Goal: Task Accomplishment & Management: Manage account settings

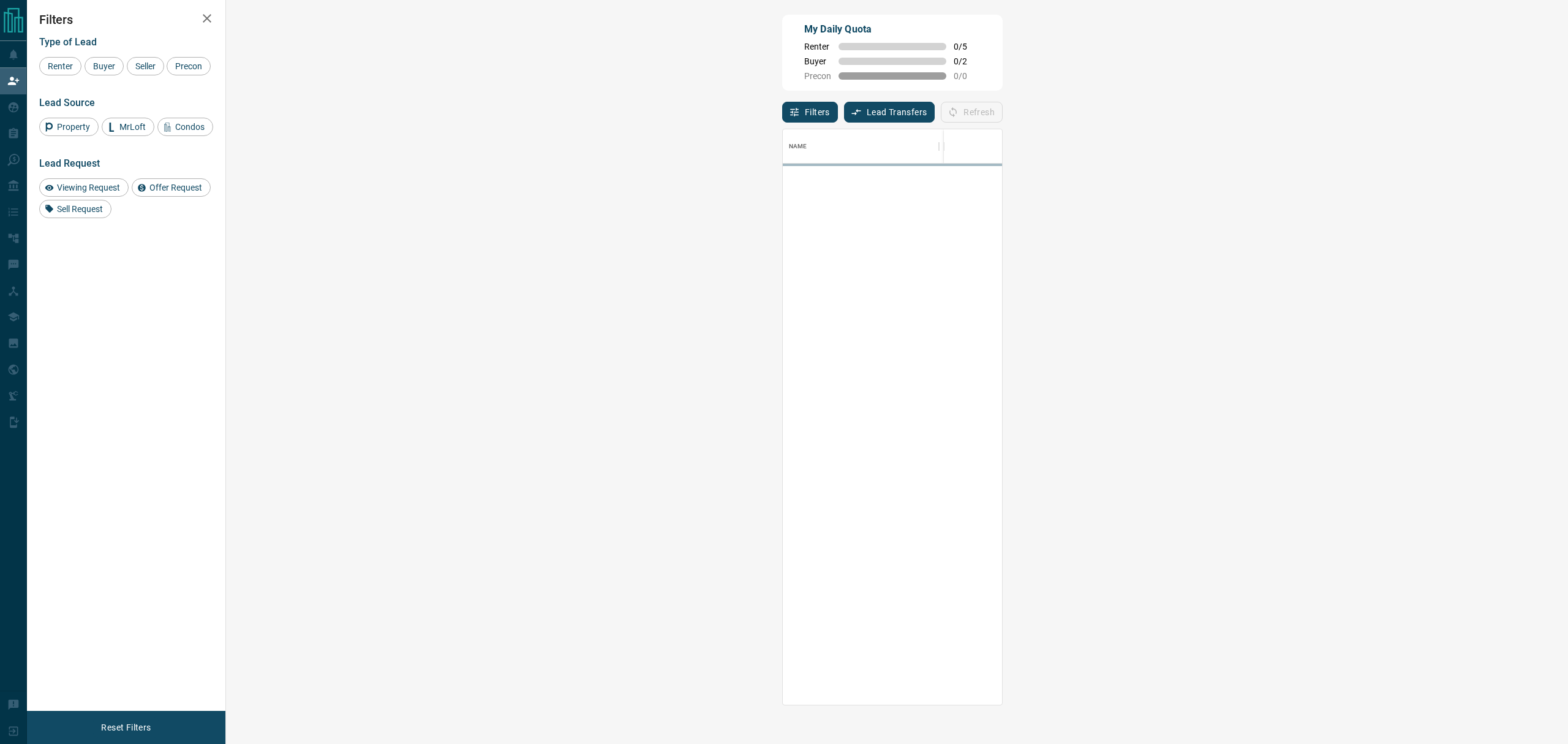
scroll to position [13, 12]
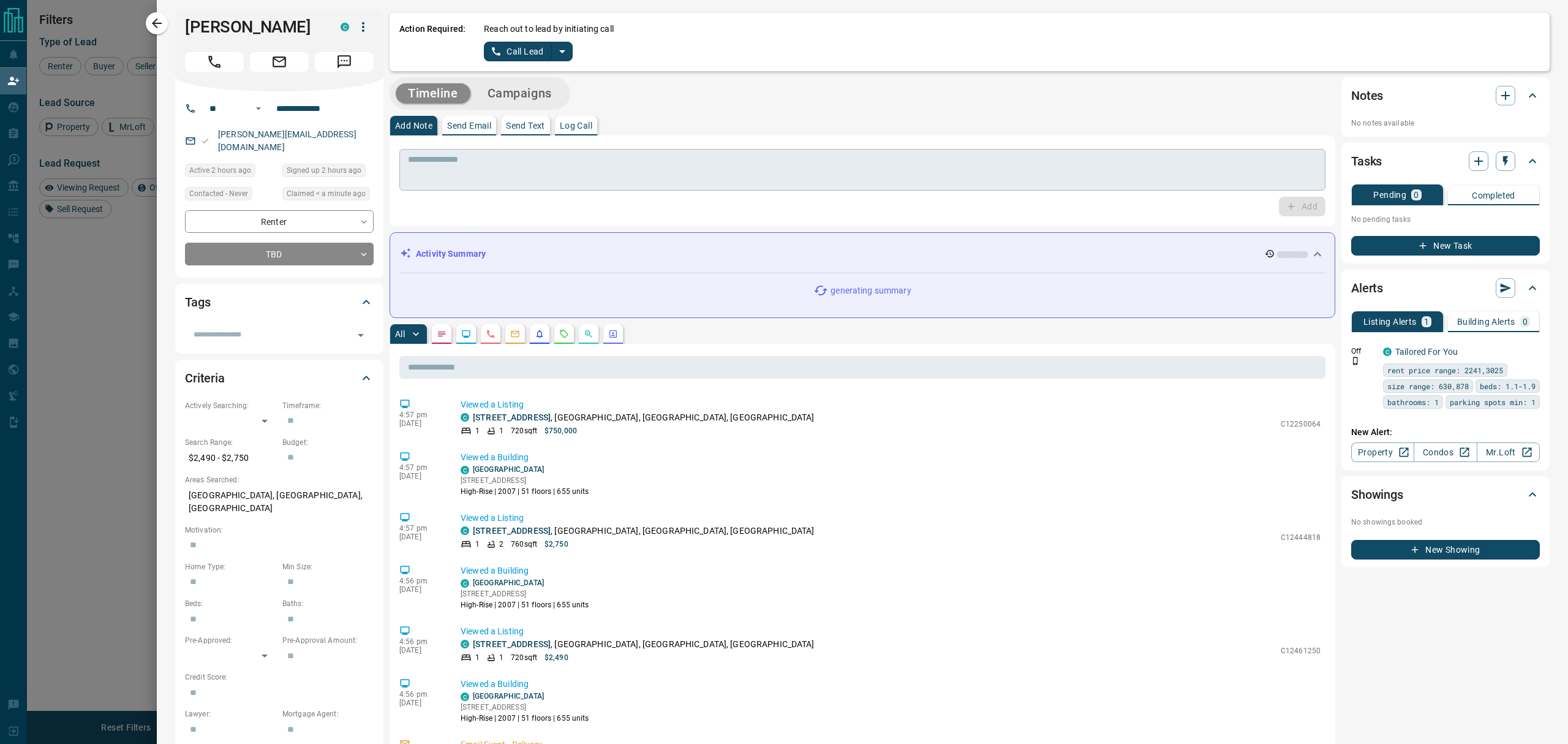
scroll to position [0, 0]
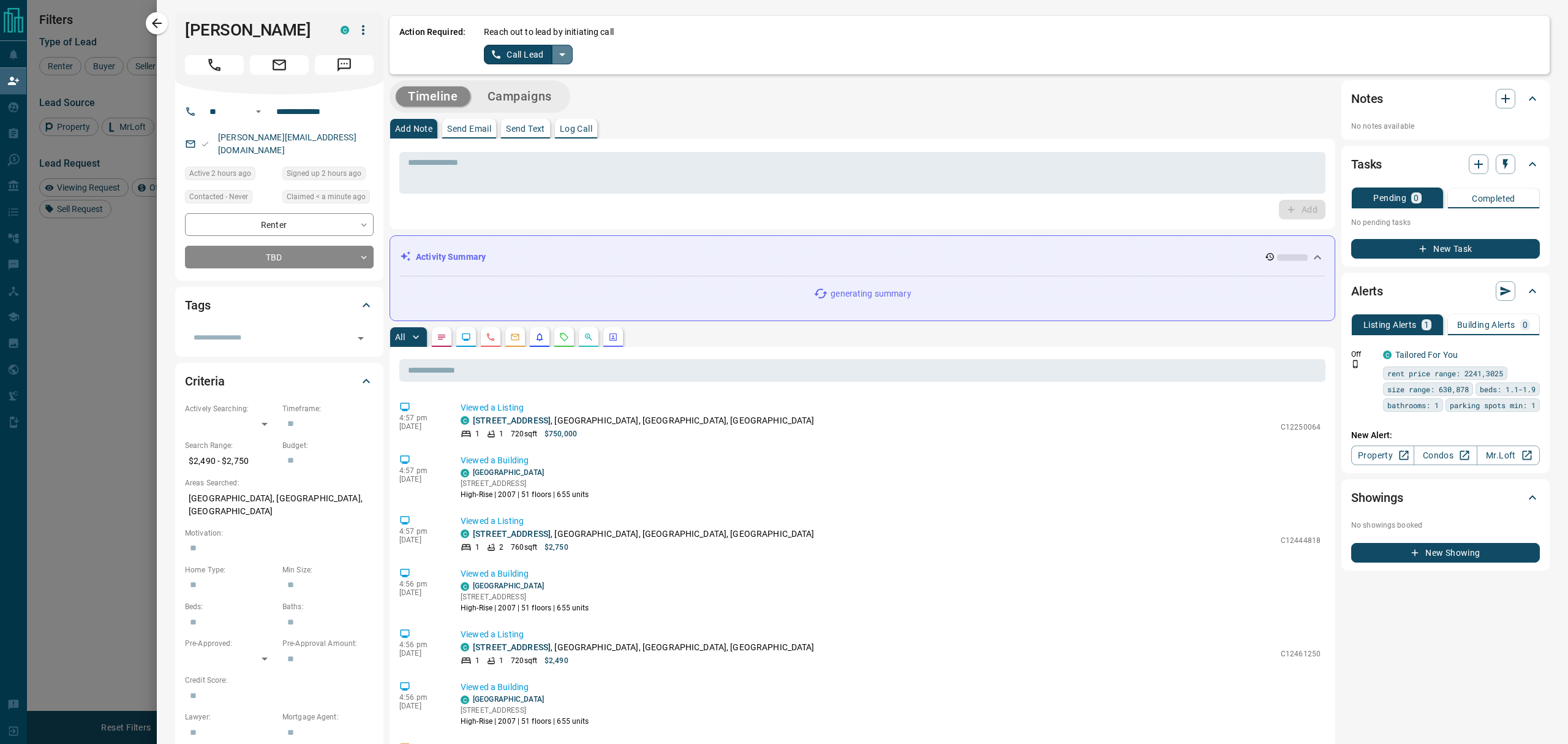
click at [561, 52] on icon "split button" at bounding box center [562, 54] width 14 height 14
click at [537, 99] on li "Log Manual Call" at bounding box center [527, 96] width 74 height 18
click at [484, 55] on button "Log Manual Call" at bounding box center [524, 54] width 81 height 20
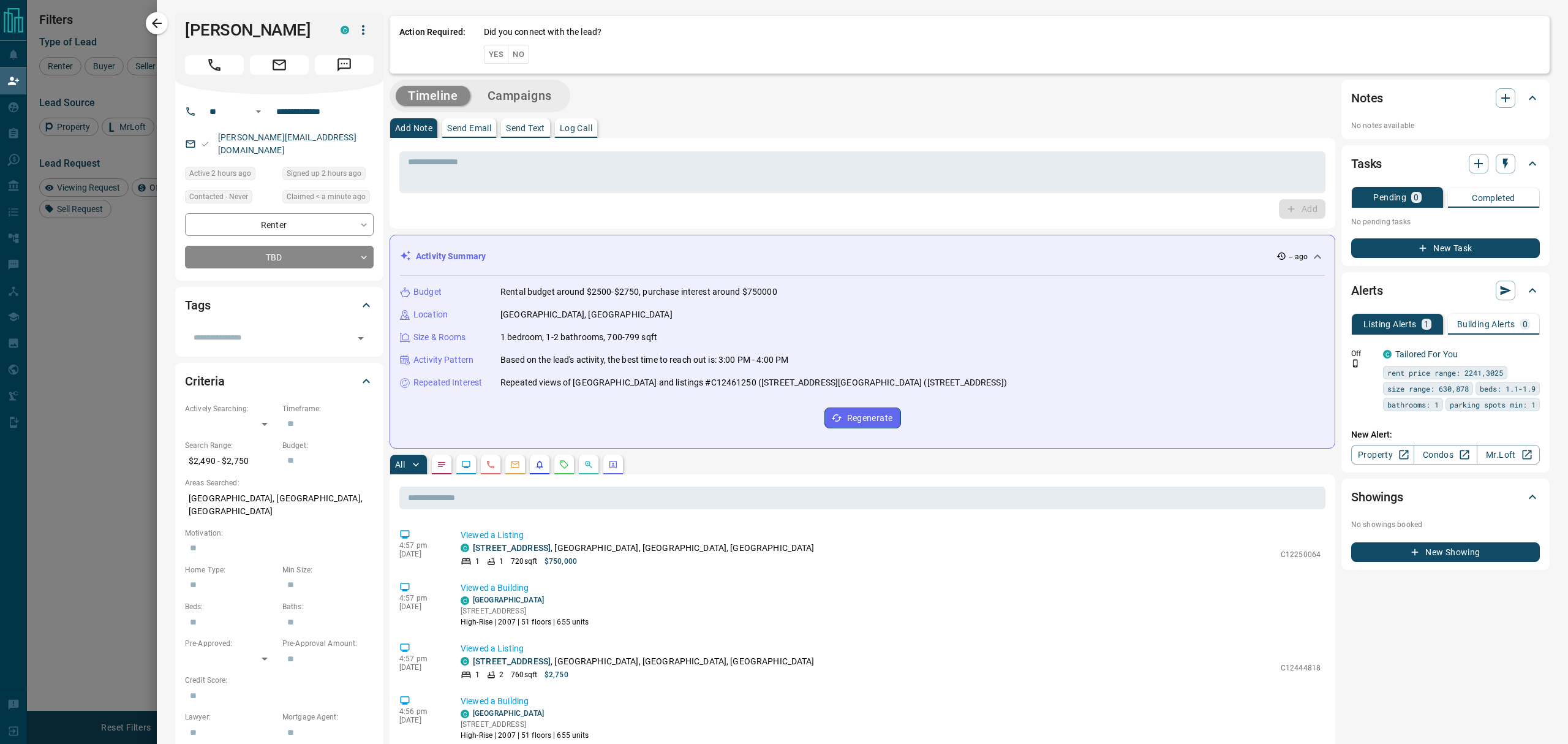
click at [484, 55] on button "Yes" at bounding box center [496, 54] width 25 height 19
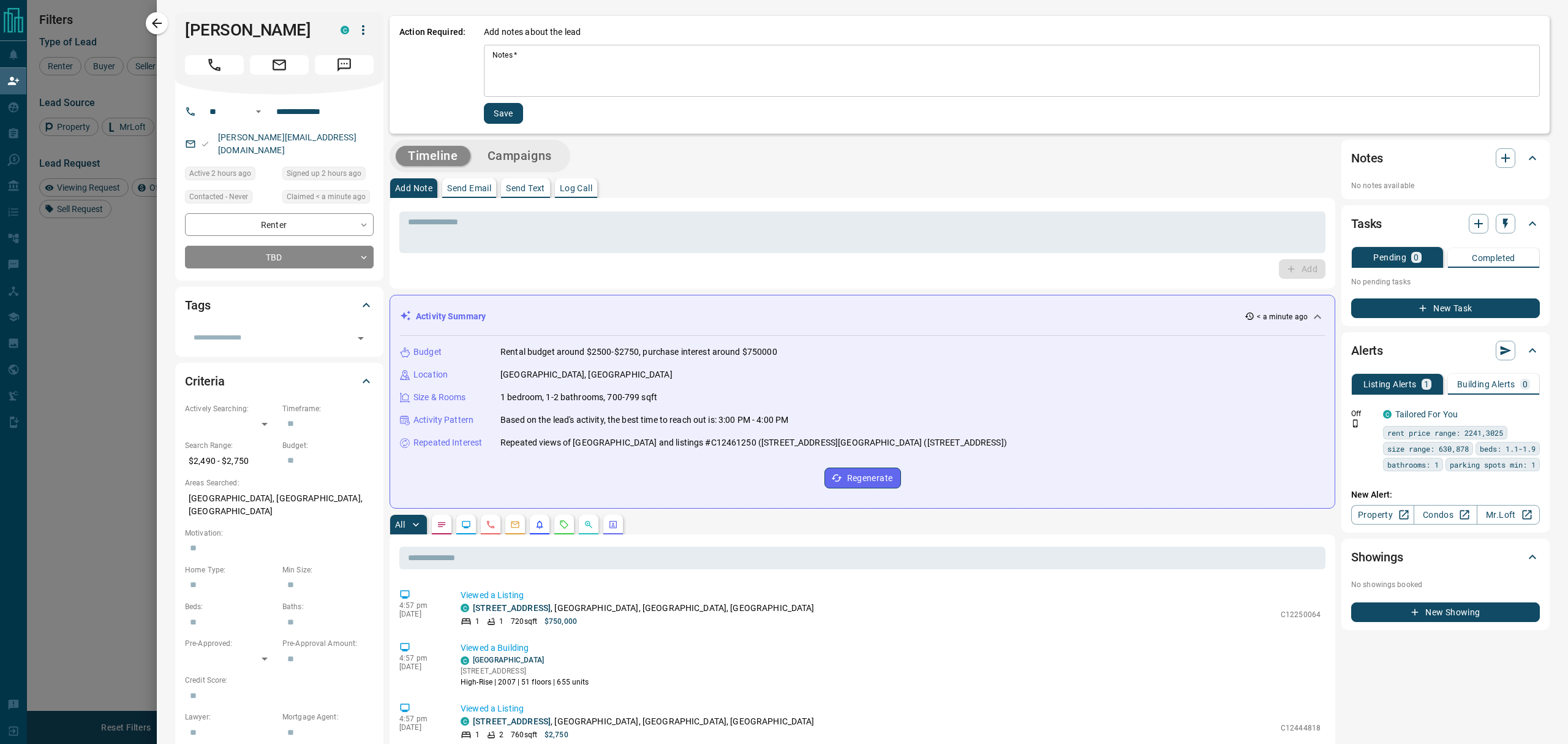
click at [73, 391] on div at bounding box center [784, 372] width 1568 height 744
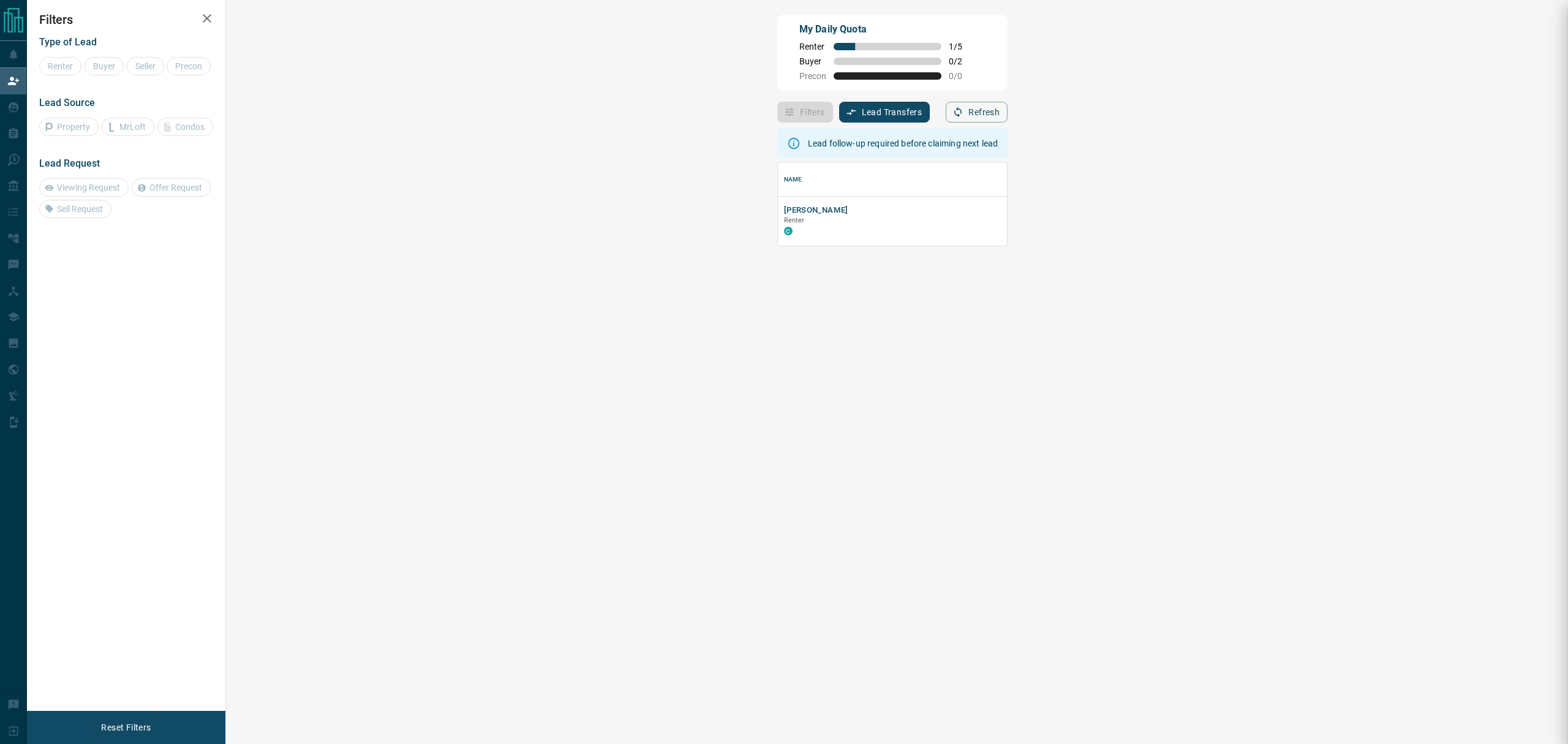
scroll to position [71, 1302]
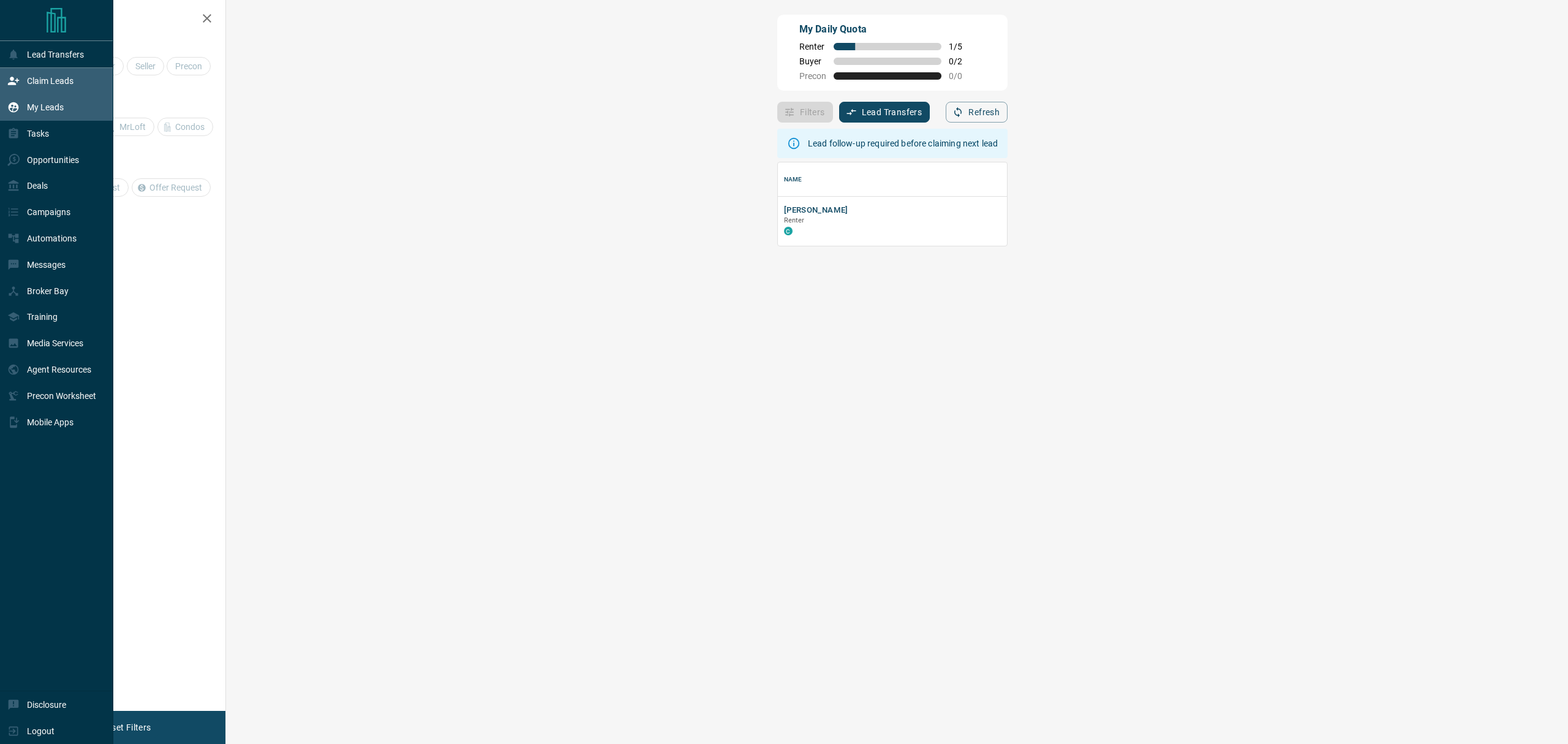
click at [16, 112] on icon at bounding box center [13, 107] width 12 height 12
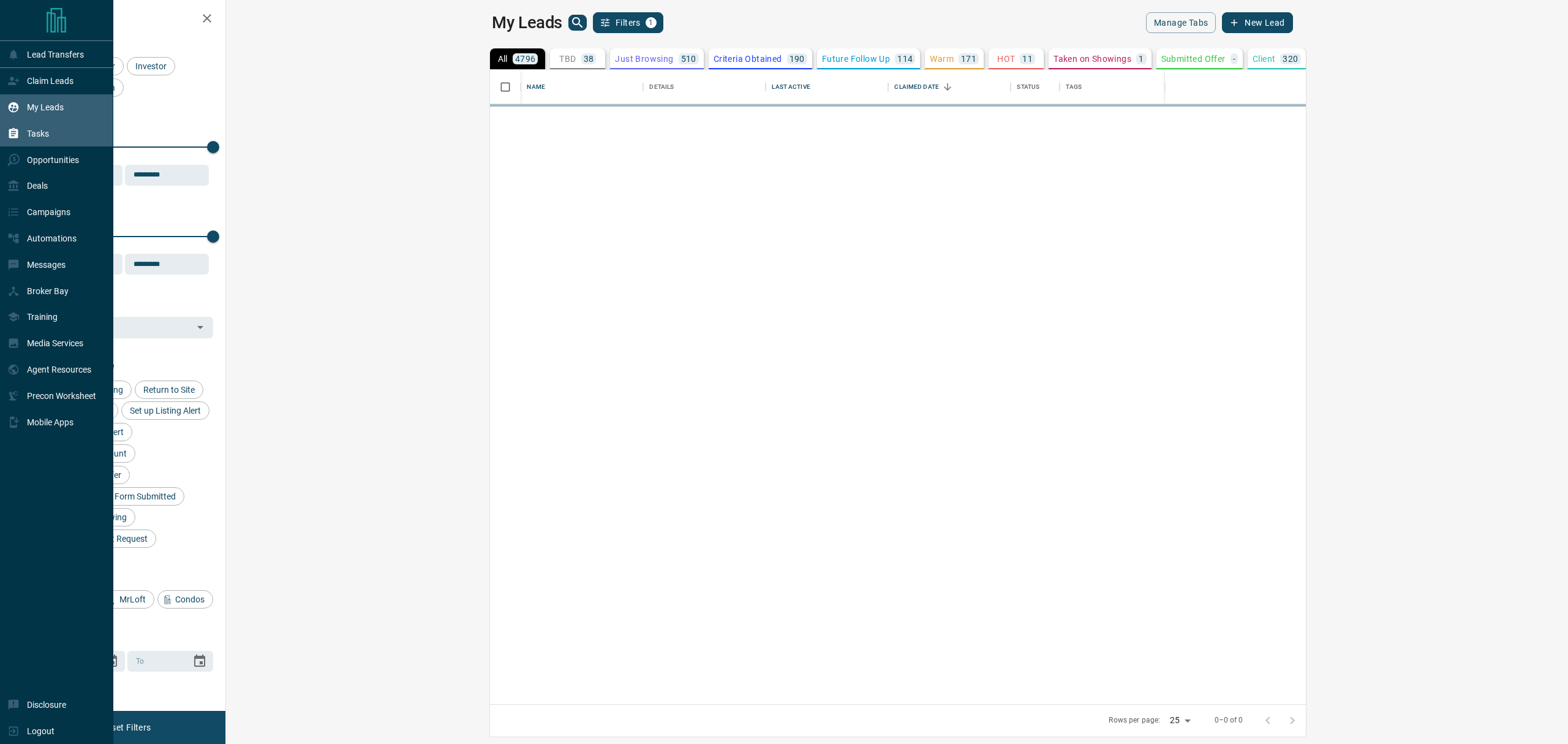
click at [18, 133] on icon at bounding box center [13, 133] width 12 height 12
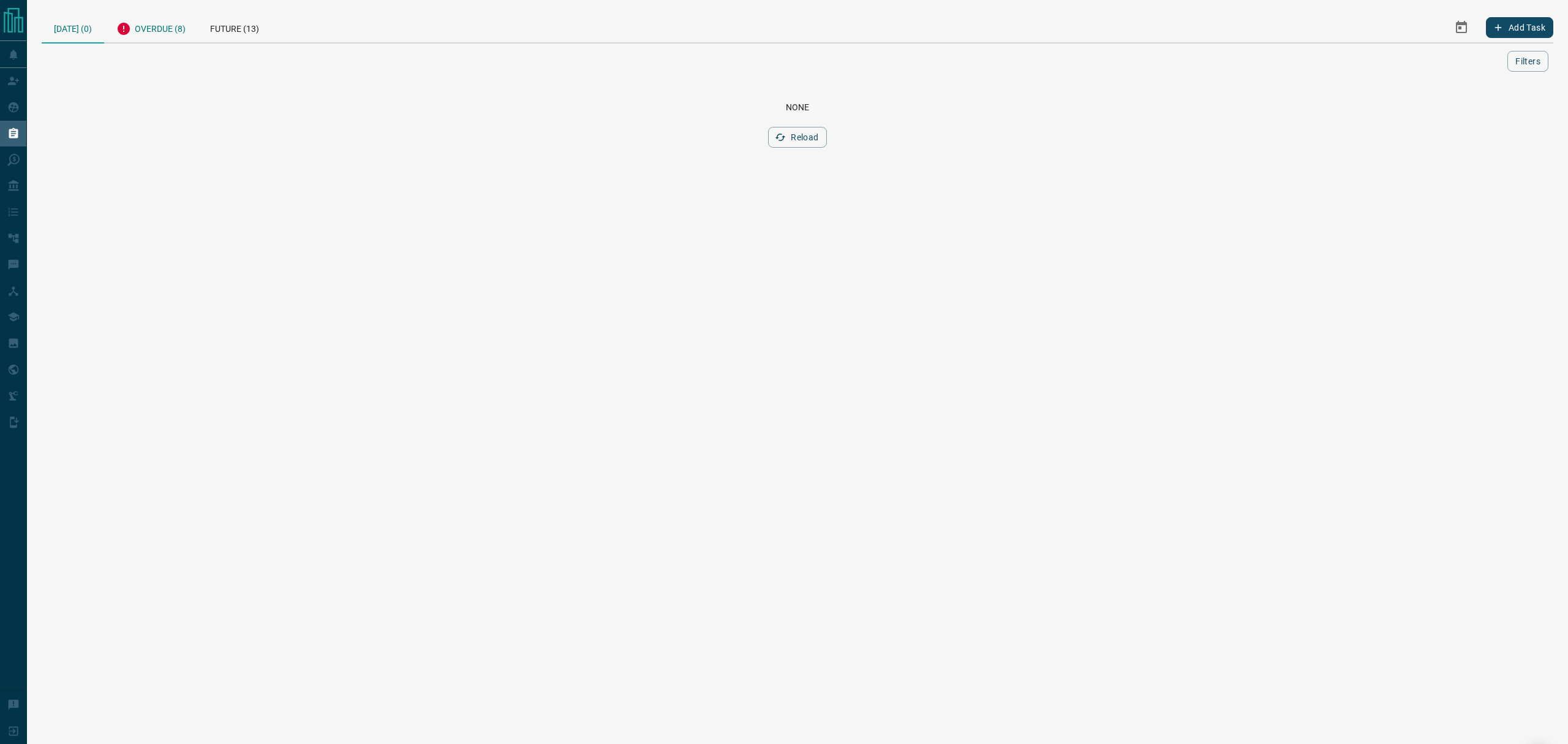
click at [131, 38] on div "Overdue (8)" at bounding box center [150, 28] width 93 height 30
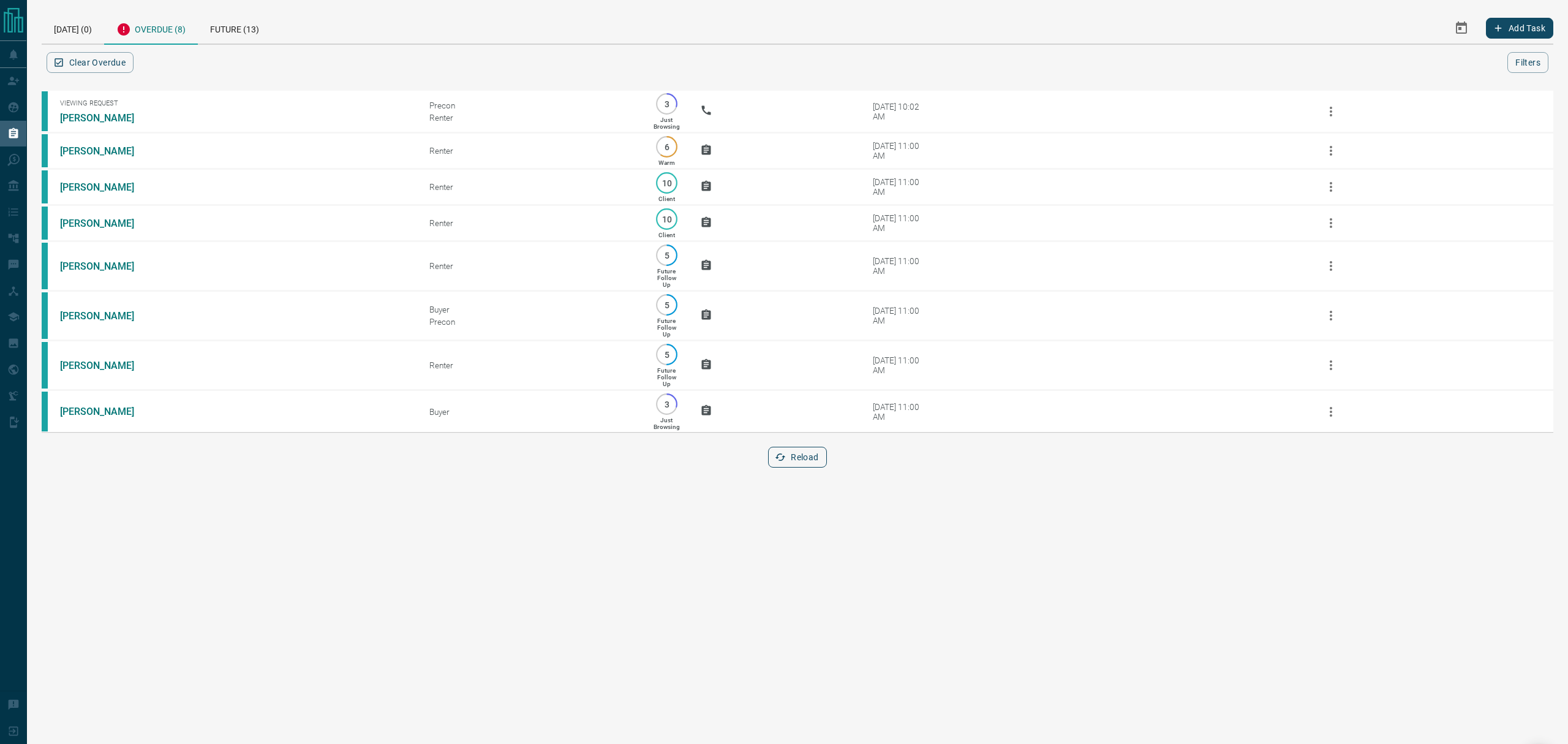
click at [802, 459] on button "Reload" at bounding box center [797, 457] width 58 height 21
click at [80, 21] on div "[DATE] (0)" at bounding box center [73, 28] width 63 height 31
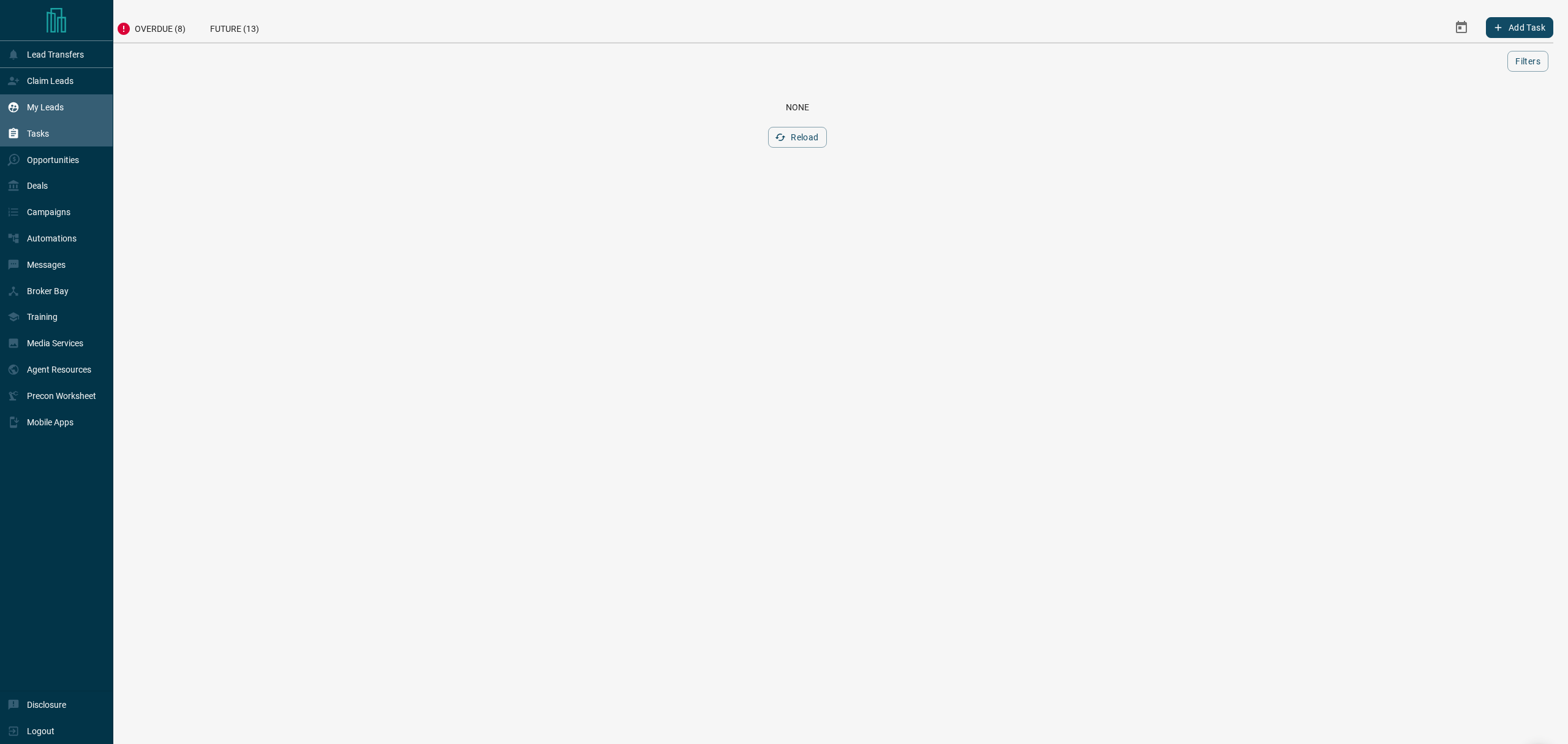
click at [22, 111] on div "My Leads" at bounding box center [35, 107] width 56 height 20
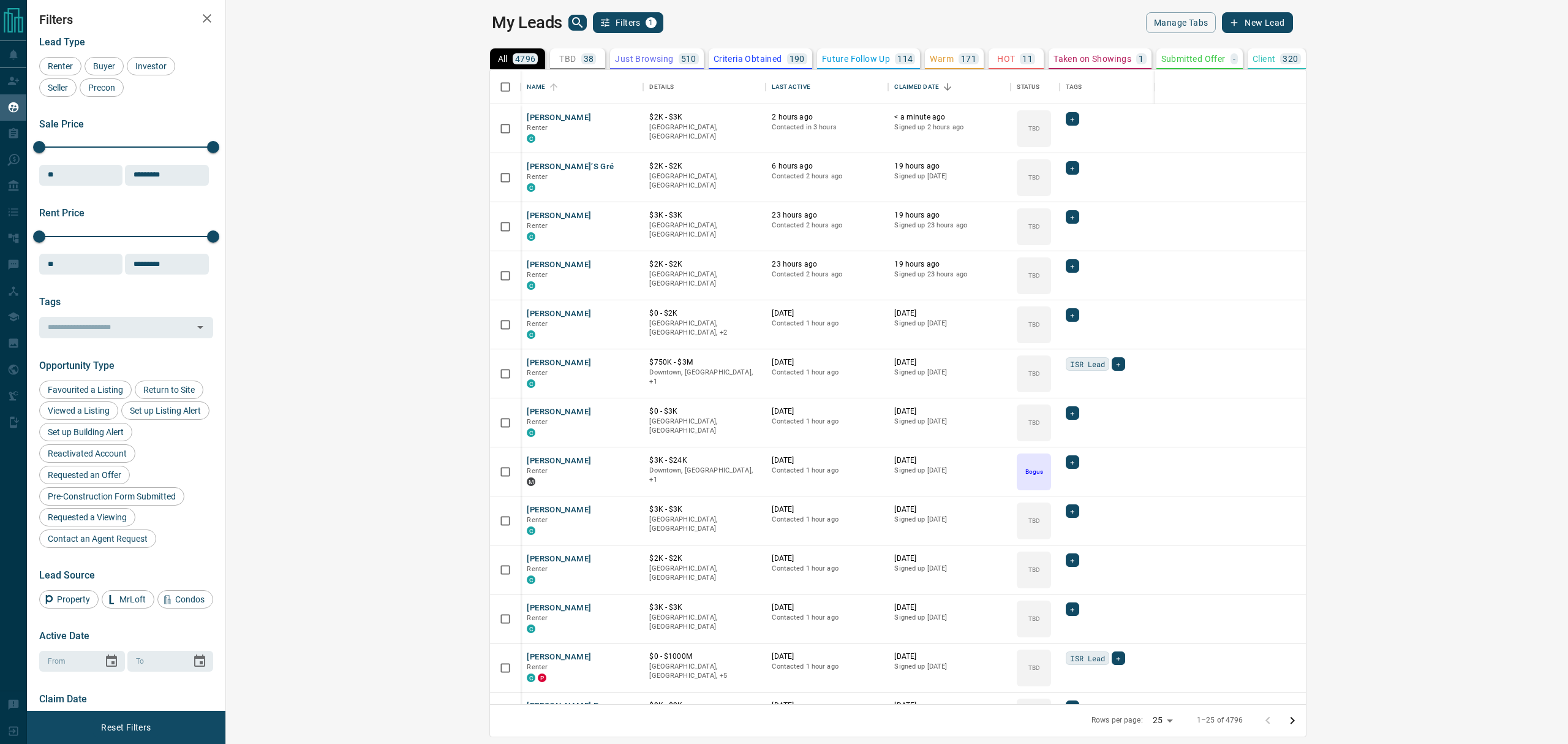
scroll to position [621, 1323]
click at [550, 51] on button "TBD 38" at bounding box center [578, 59] width 55 height 21
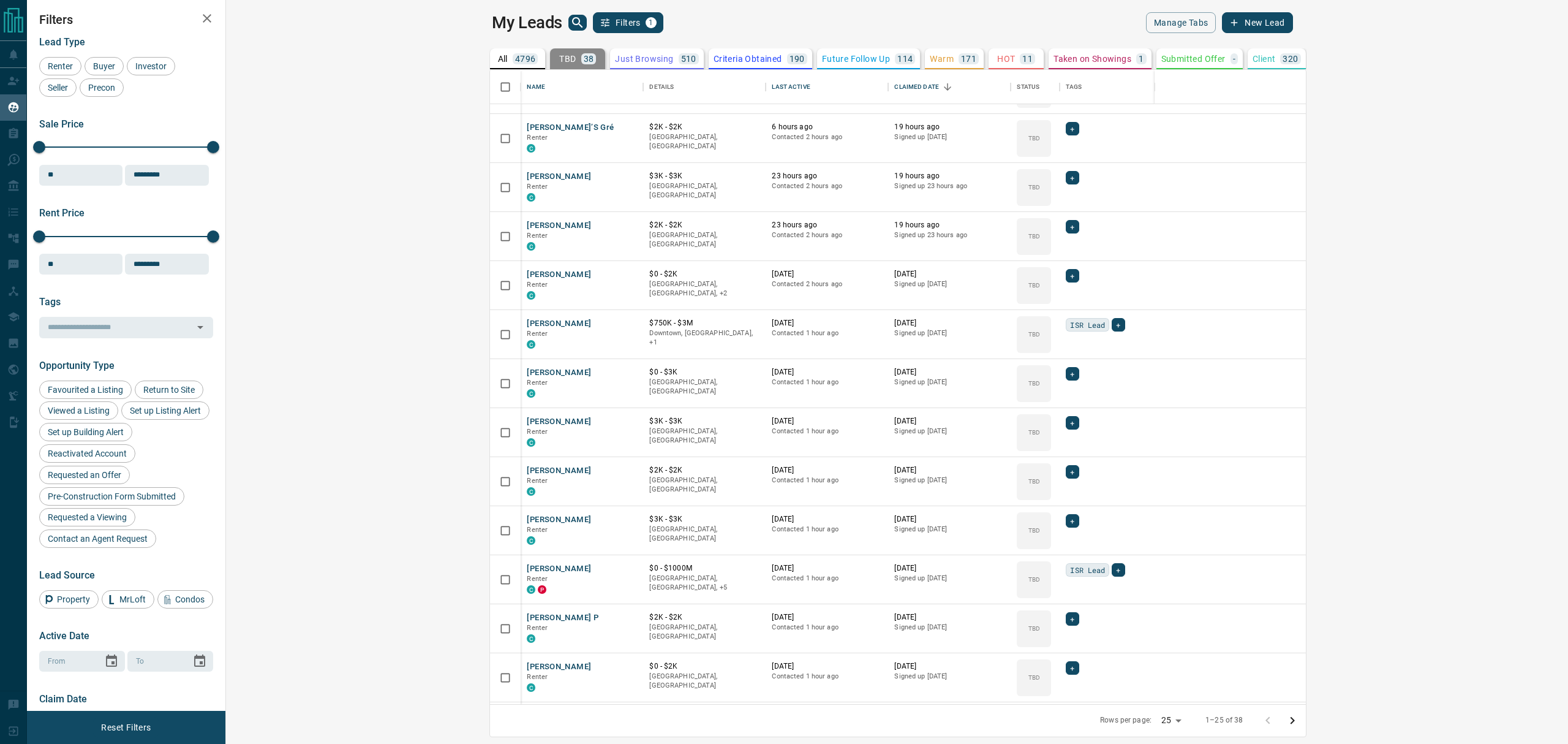
scroll to position [0, 0]
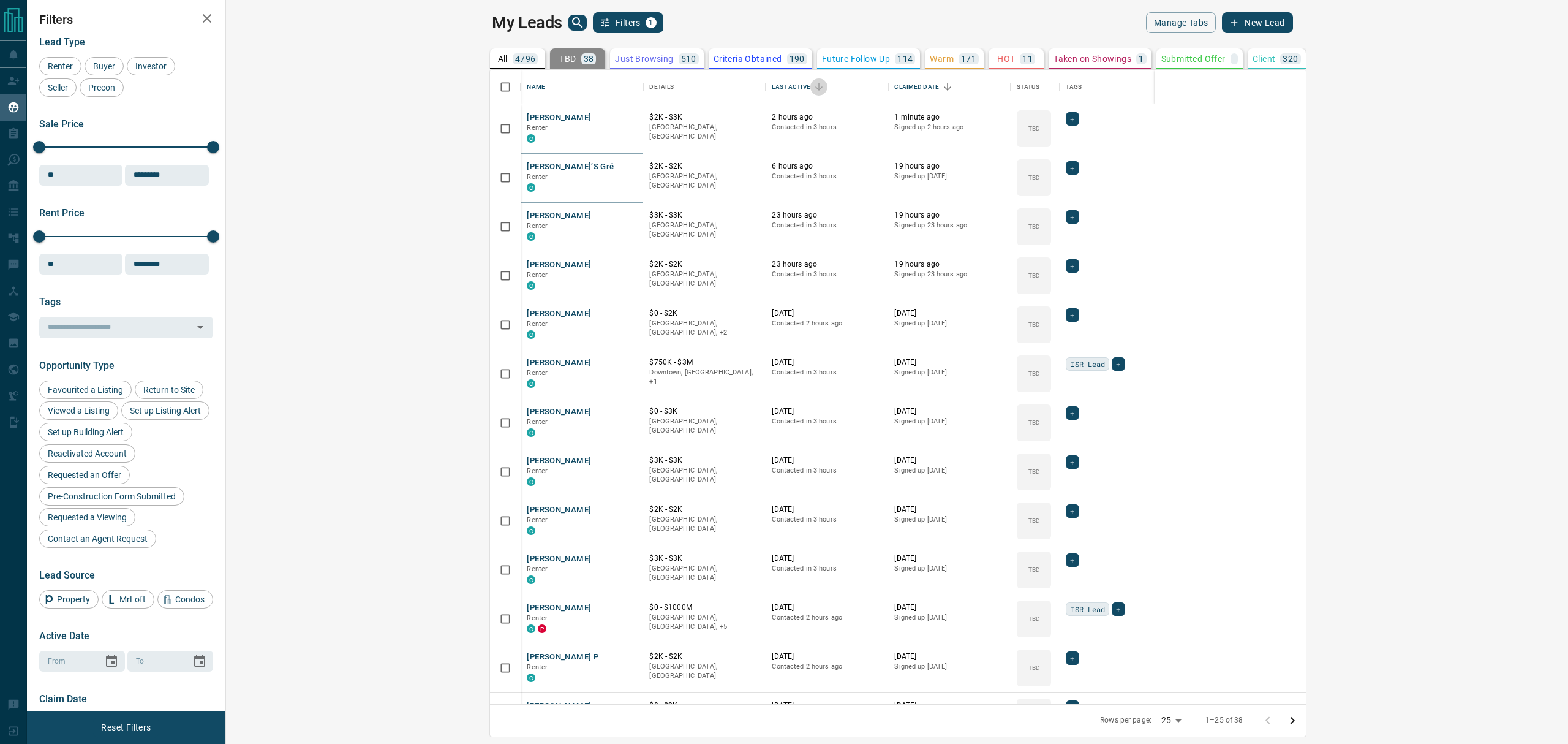
click at [815, 89] on icon "Sort" at bounding box center [819, 87] width 8 height 8
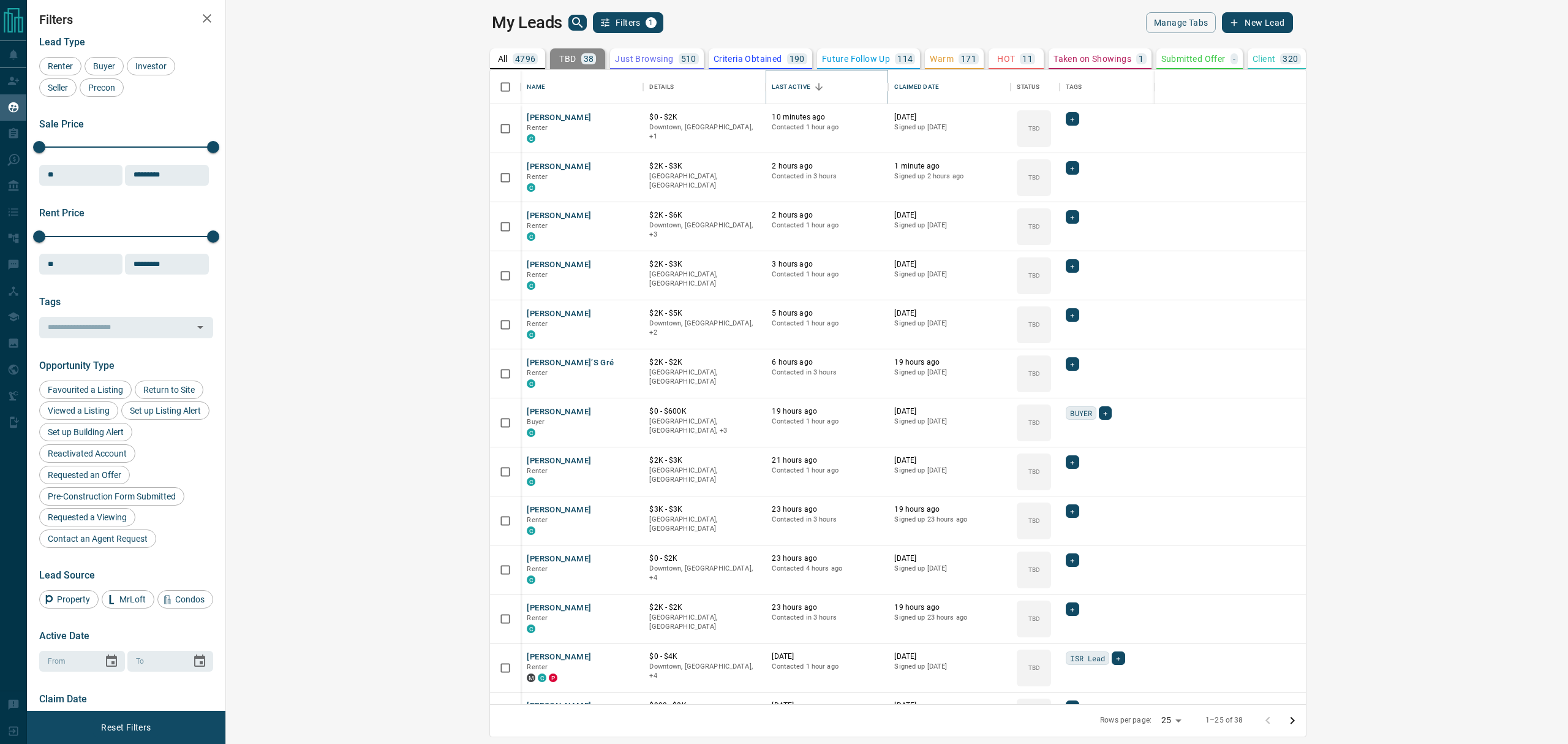
click at [815, 87] on icon "Sort" at bounding box center [819, 87] width 8 height 8
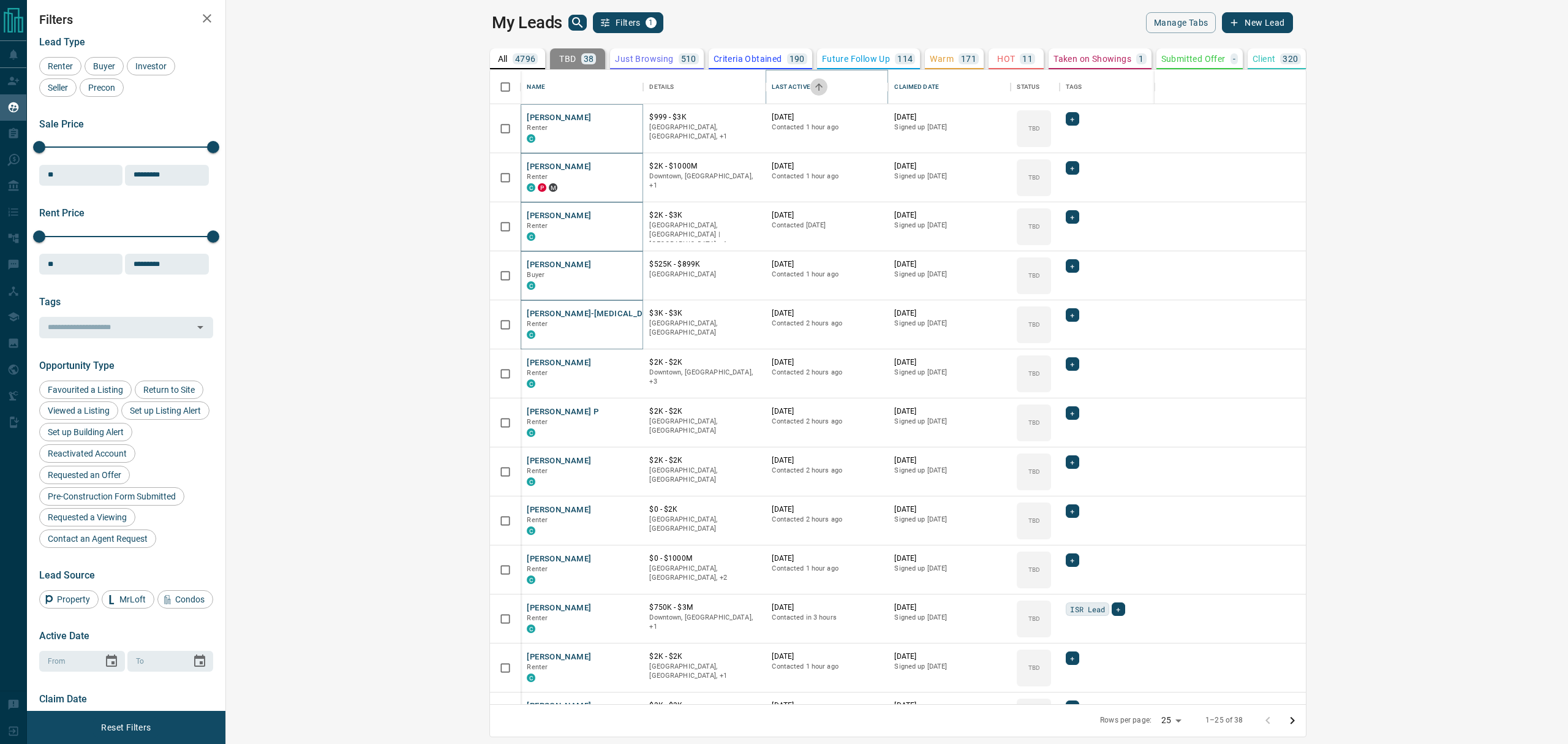
click at [813, 90] on icon "Sort" at bounding box center [819, 88] width 11 height 11
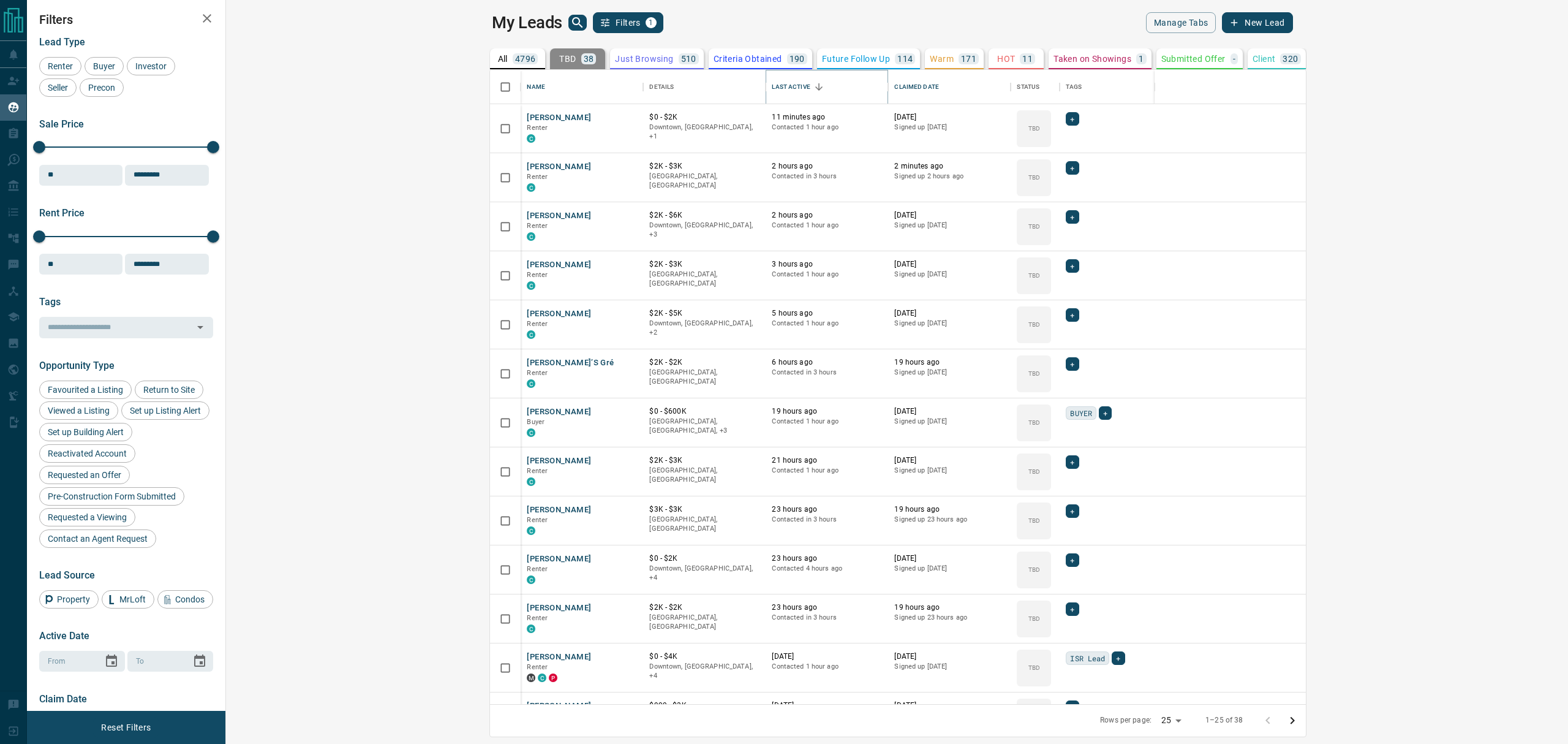
click at [813, 90] on icon "Sort" at bounding box center [819, 88] width 11 height 11
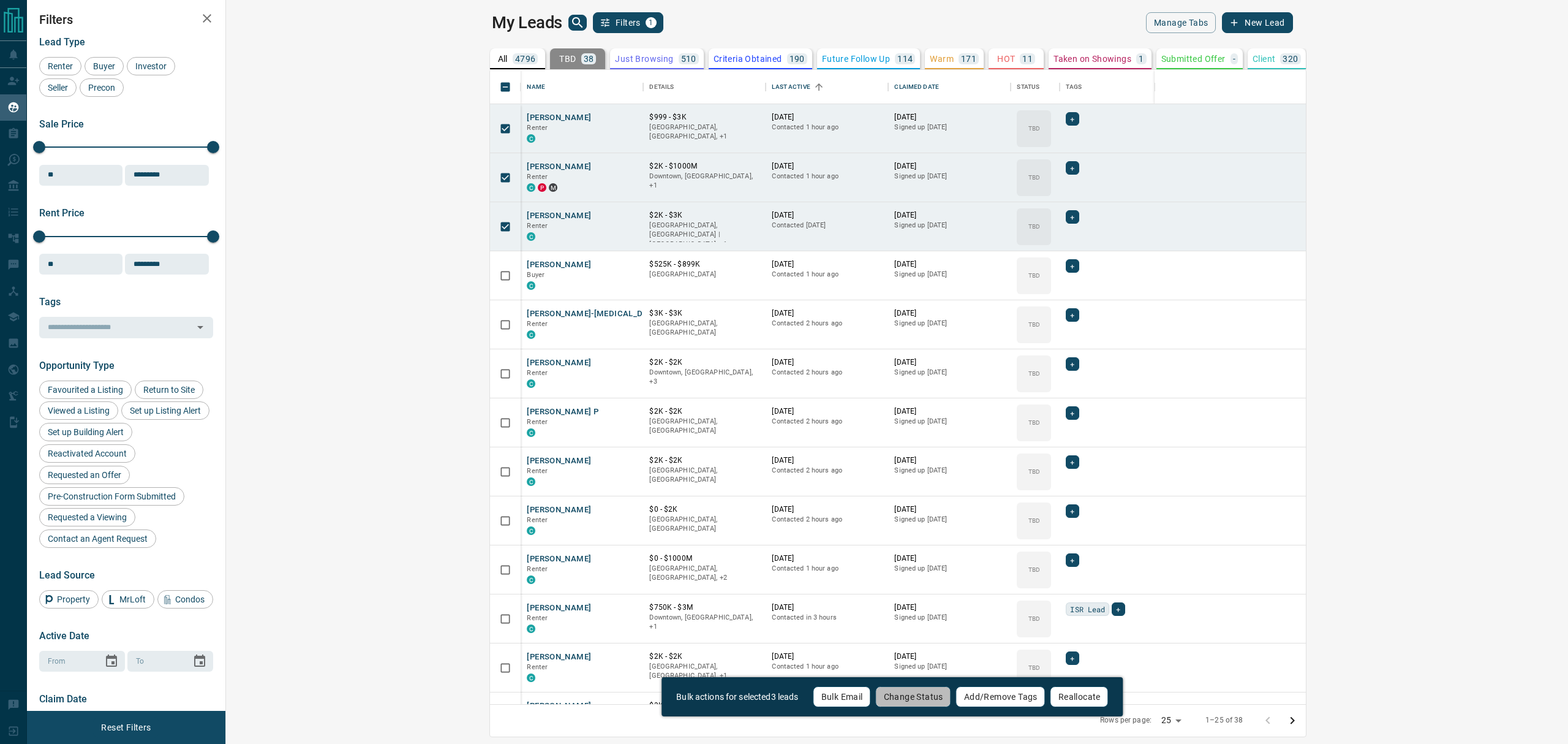
click at [903, 699] on button "Change Status" at bounding box center [913, 696] width 75 height 21
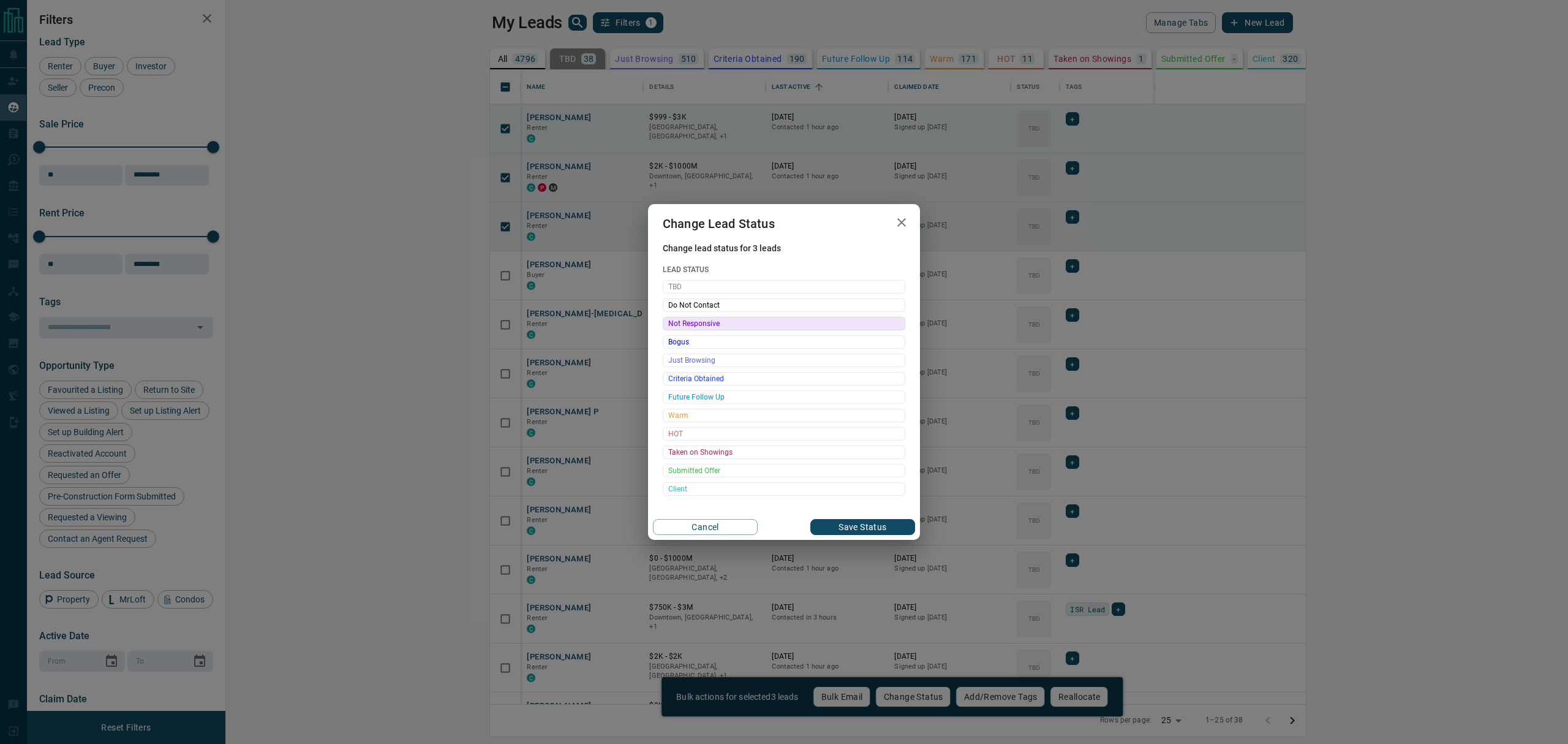
click at [751, 322] on span "Not Responsive" at bounding box center [784, 323] width 231 height 12
click at [880, 523] on button "Save Status" at bounding box center [863, 527] width 105 height 16
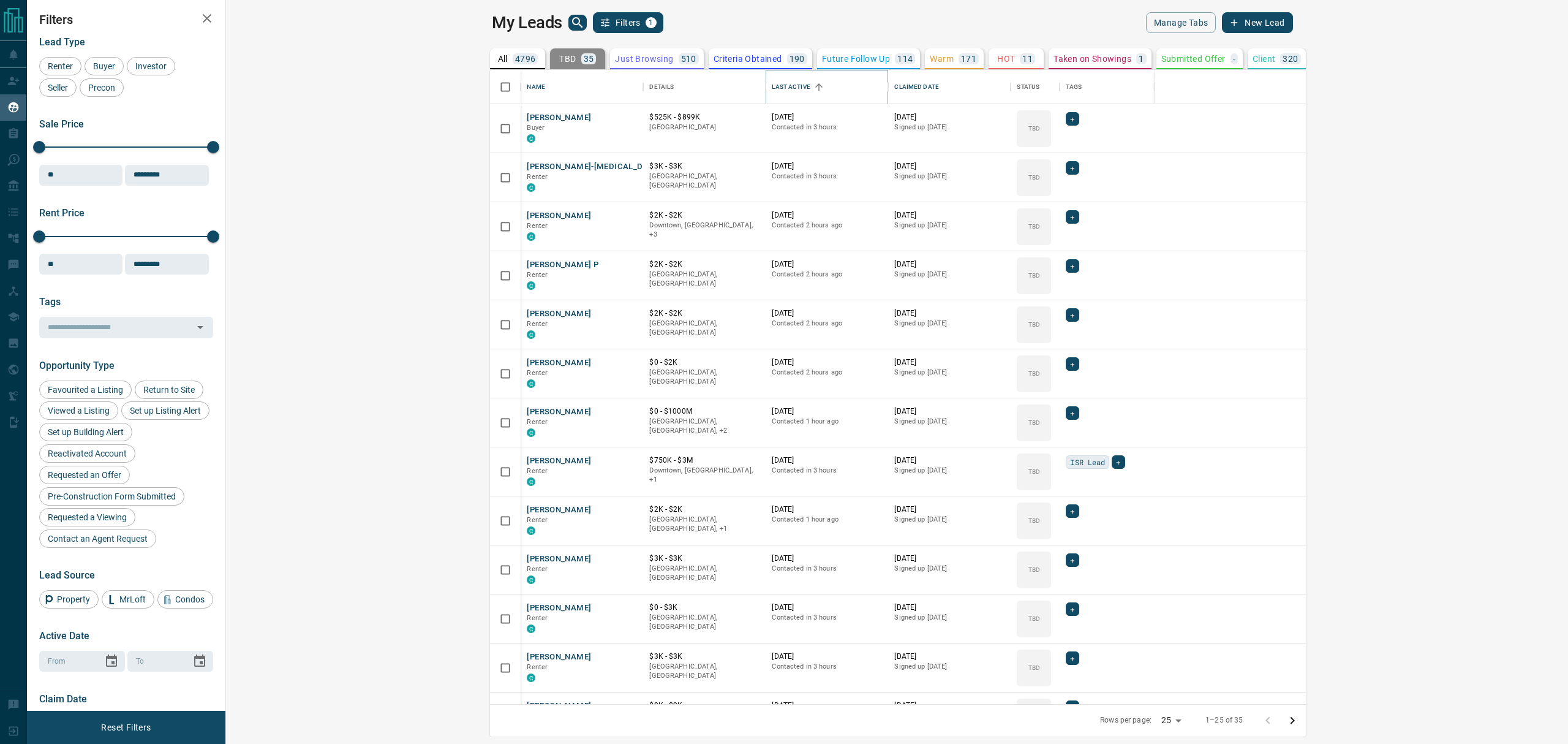
click at [813, 83] on icon "Sort" at bounding box center [819, 88] width 11 height 11
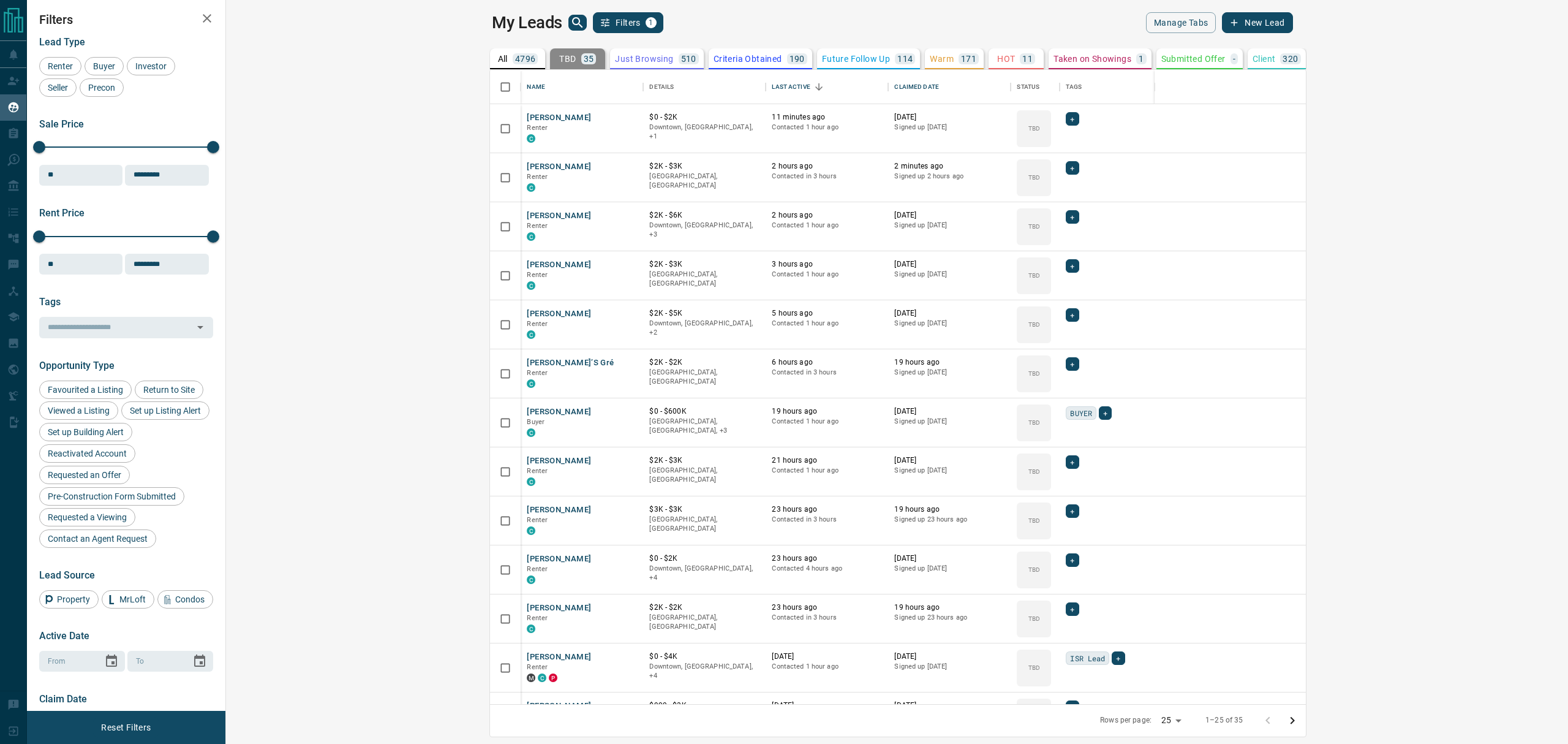
click at [1424, 724] on body "Lead Transfers Claim Leads My Leads Tasks Opportunities Deals Campaigns Automat…" at bounding box center [784, 364] width 1568 height 729
click at [1426, 704] on li "50" at bounding box center [1432, 701] width 32 height 18
type input "**"
click at [815, 87] on icon "Sort" at bounding box center [819, 87] width 8 height 8
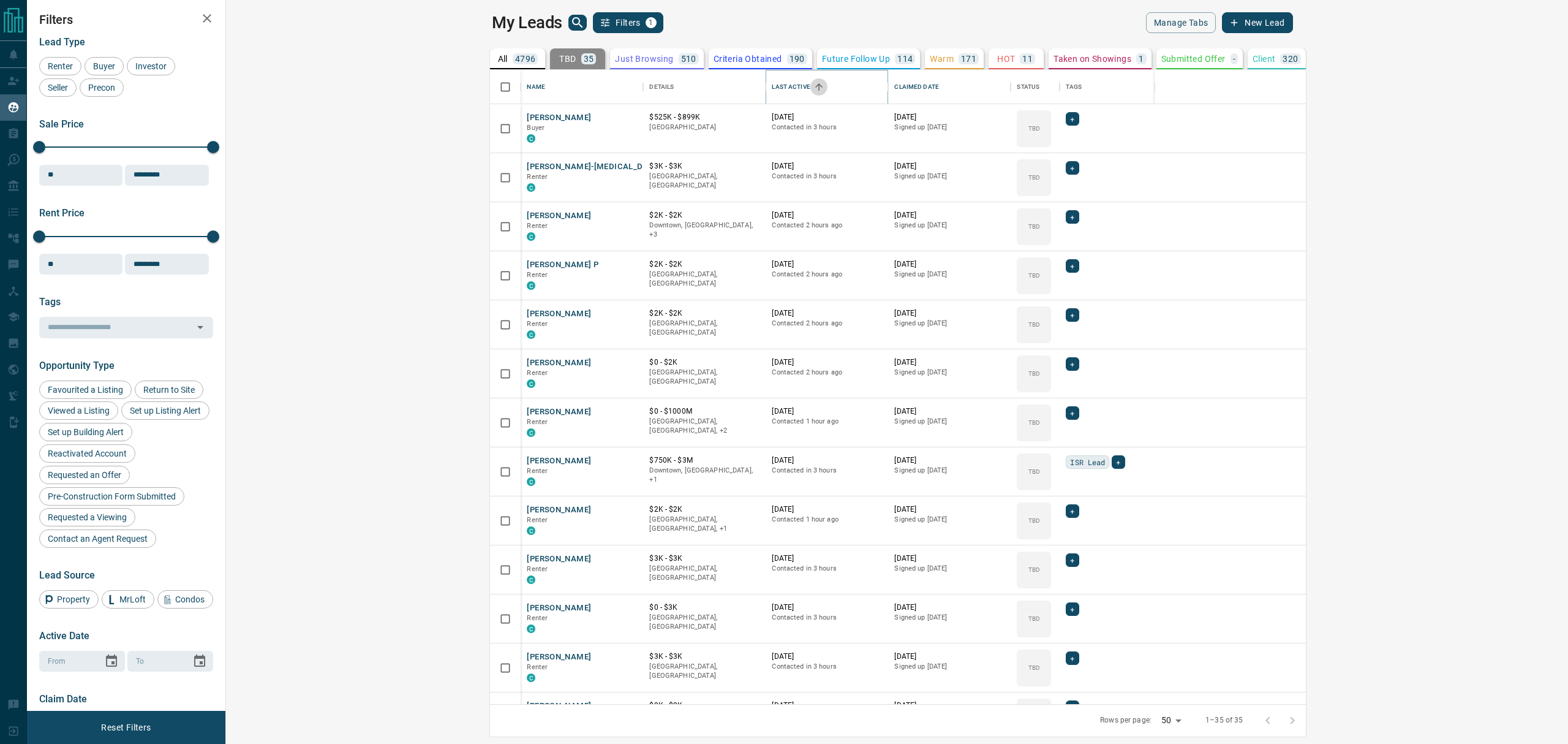
click at [813, 87] on icon "Sort" at bounding box center [819, 88] width 11 height 11
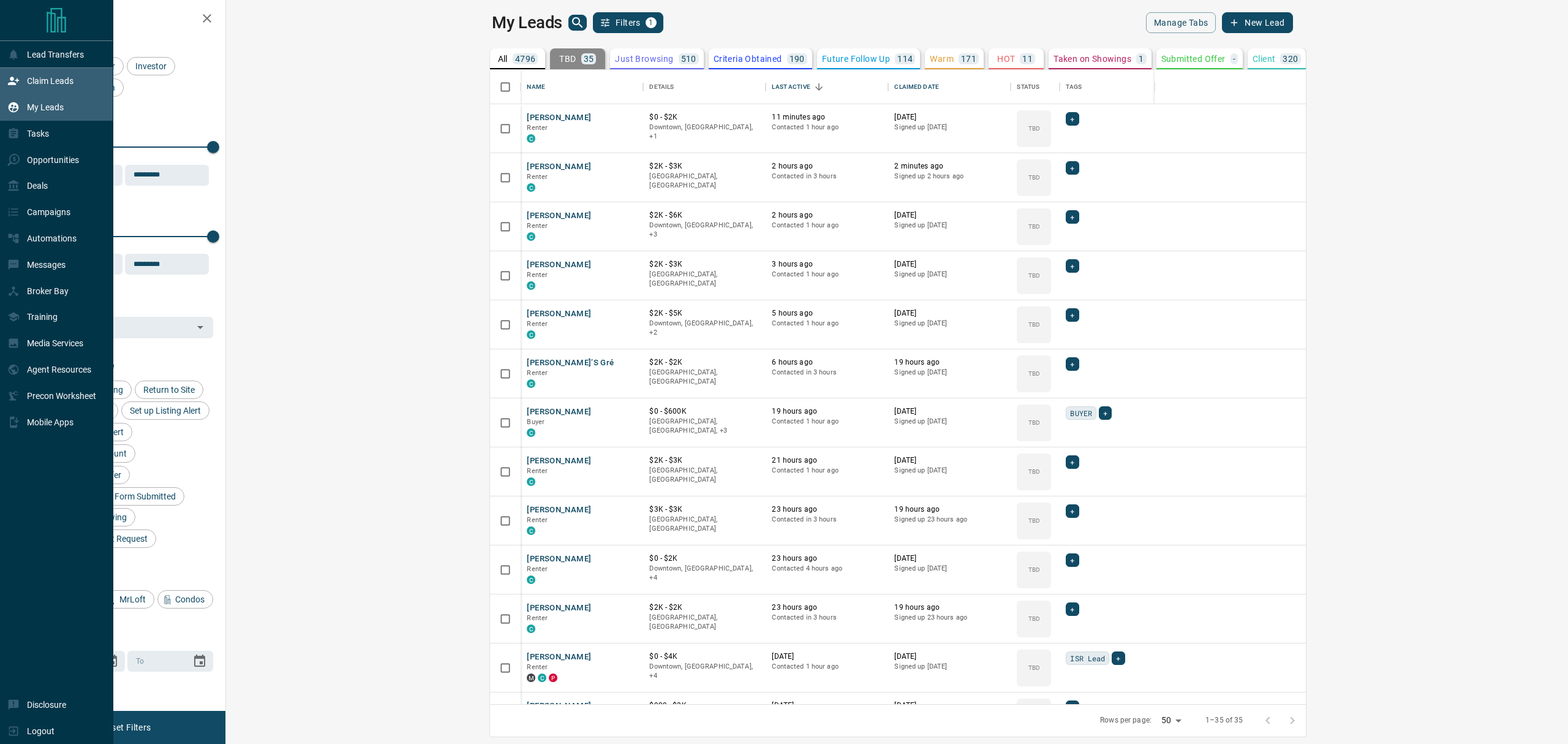
click at [16, 81] on icon at bounding box center [13, 80] width 12 height 12
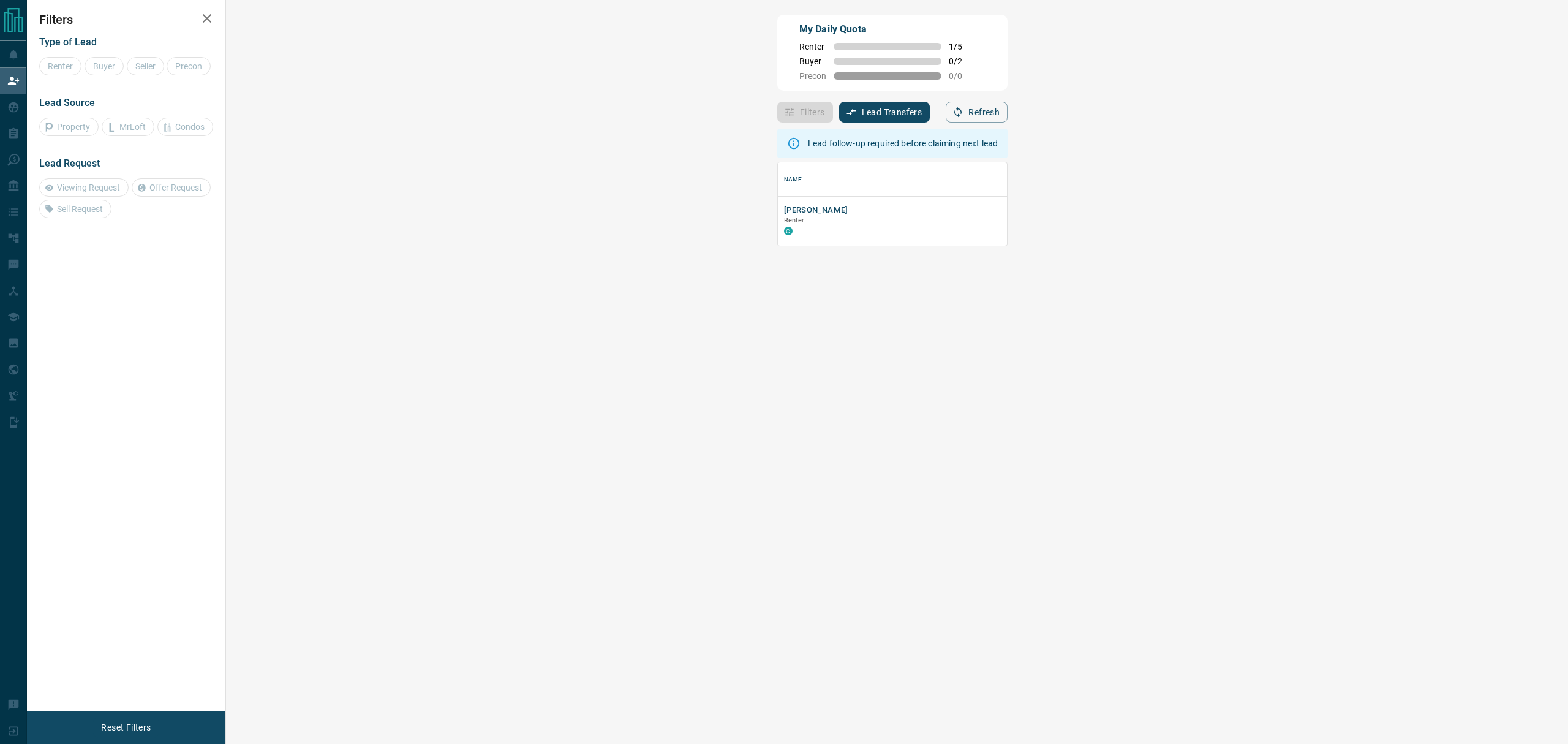
scroll to position [71, 1302]
click at [784, 214] on button "[PERSON_NAME]" at bounding box center [816, 211] width 65 height 11
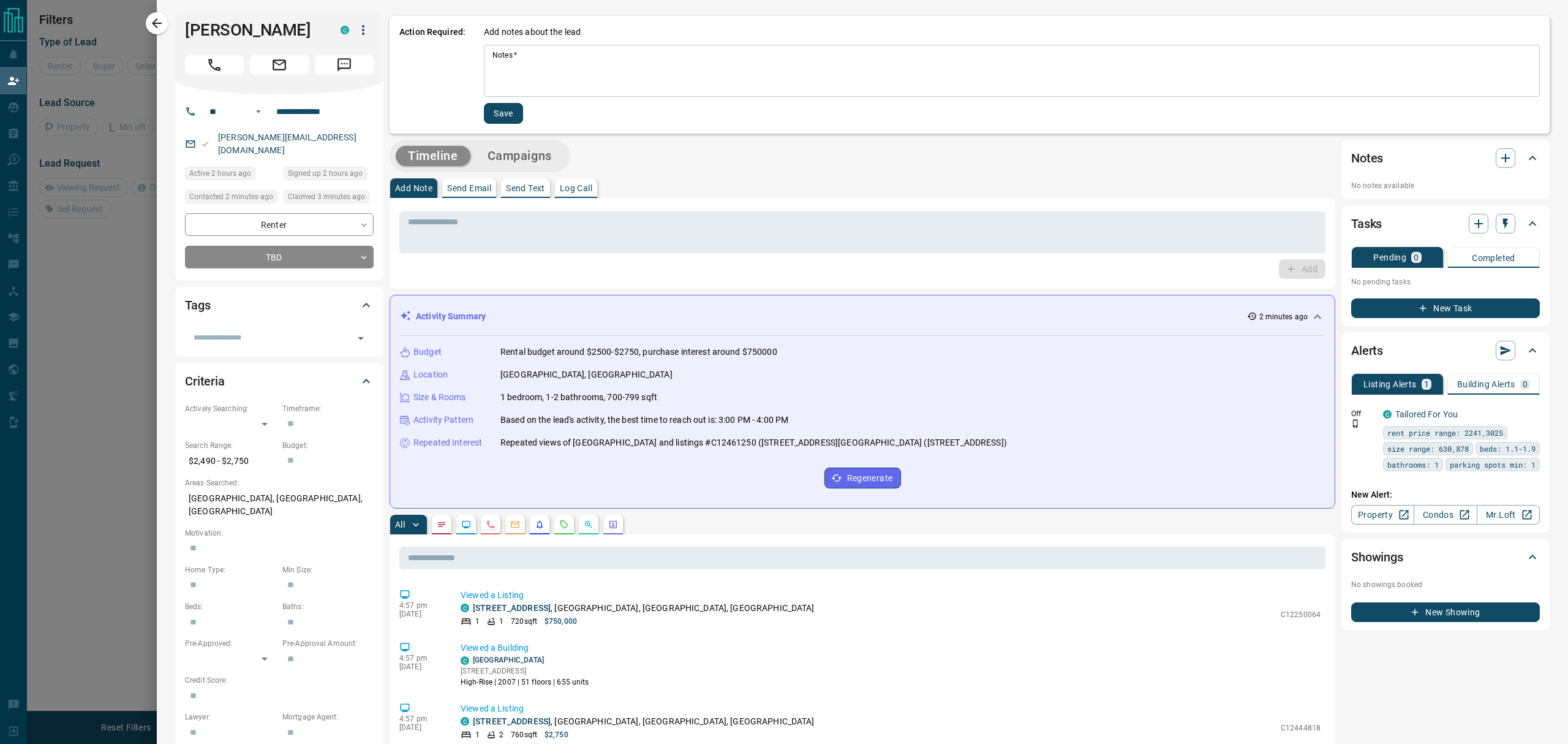
click at [516, 78] on textarea "Notes   *" at bounding box center [1011, 71] width 1039 height 42
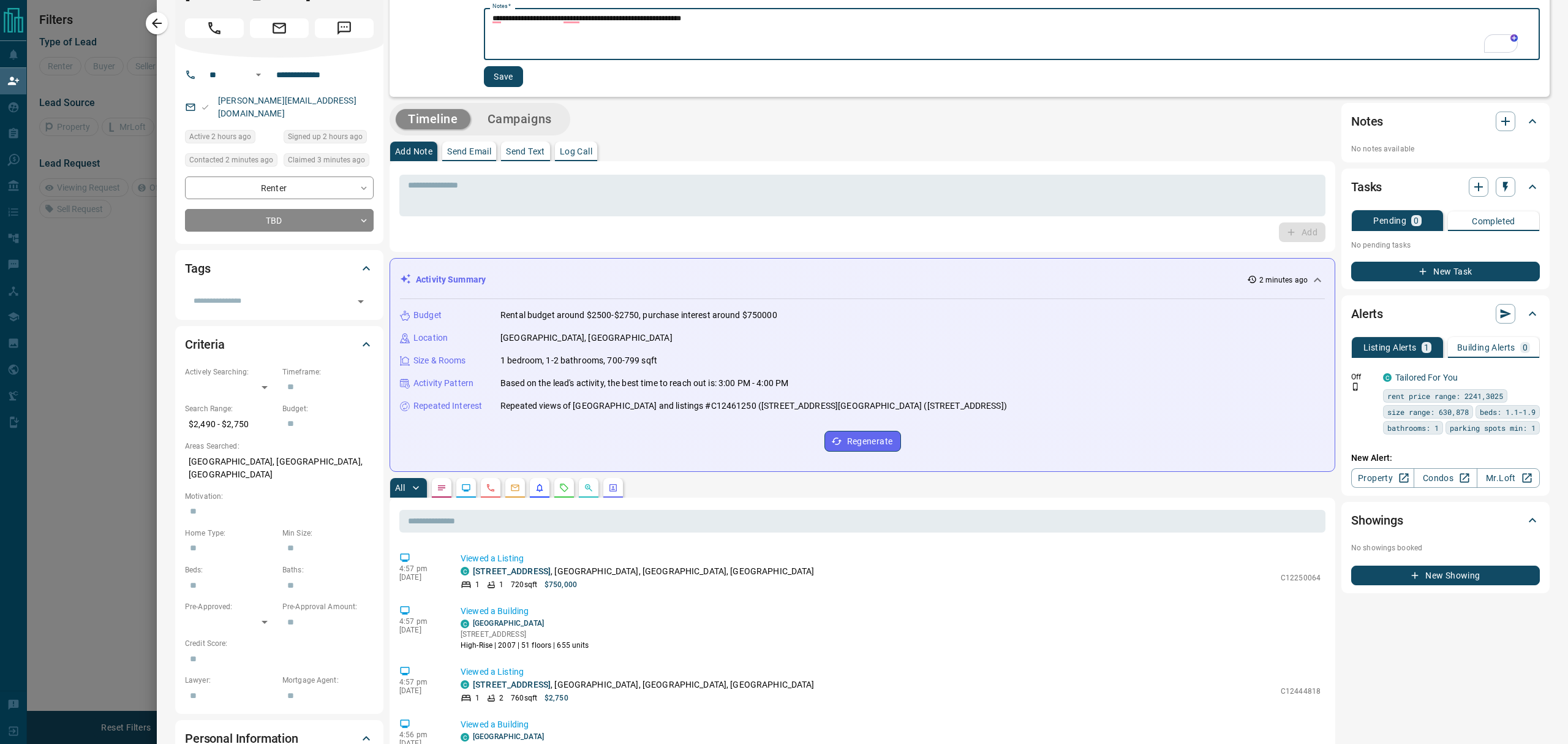
scroll to position [0, 0]
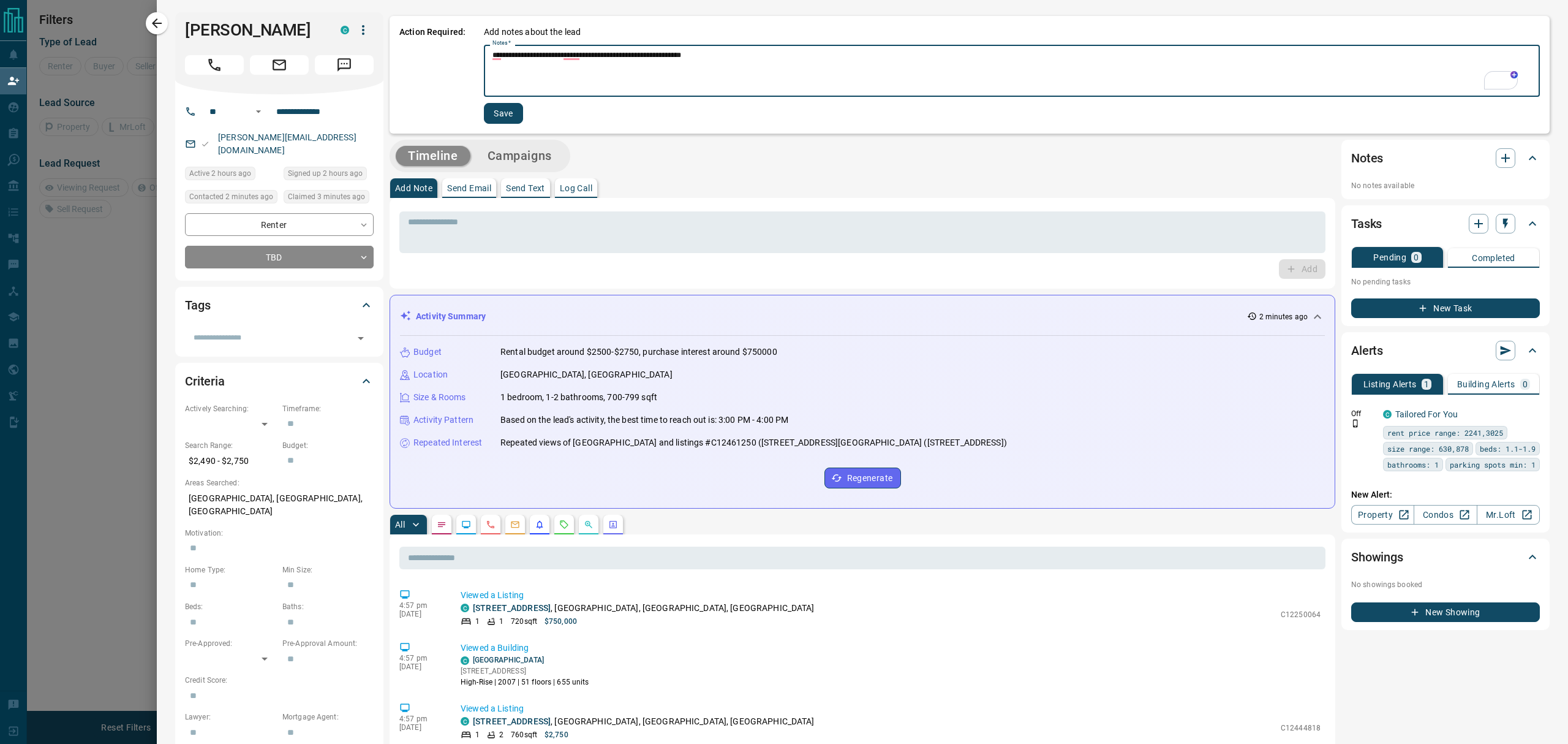
click at [731, 65] on textarea "**********" at bounding box center [1005, 71] width 1027 height 42
type textarea "**********"
click at [497, 113] on button "Save" at bounding box center [503, 113] width 39 height 21
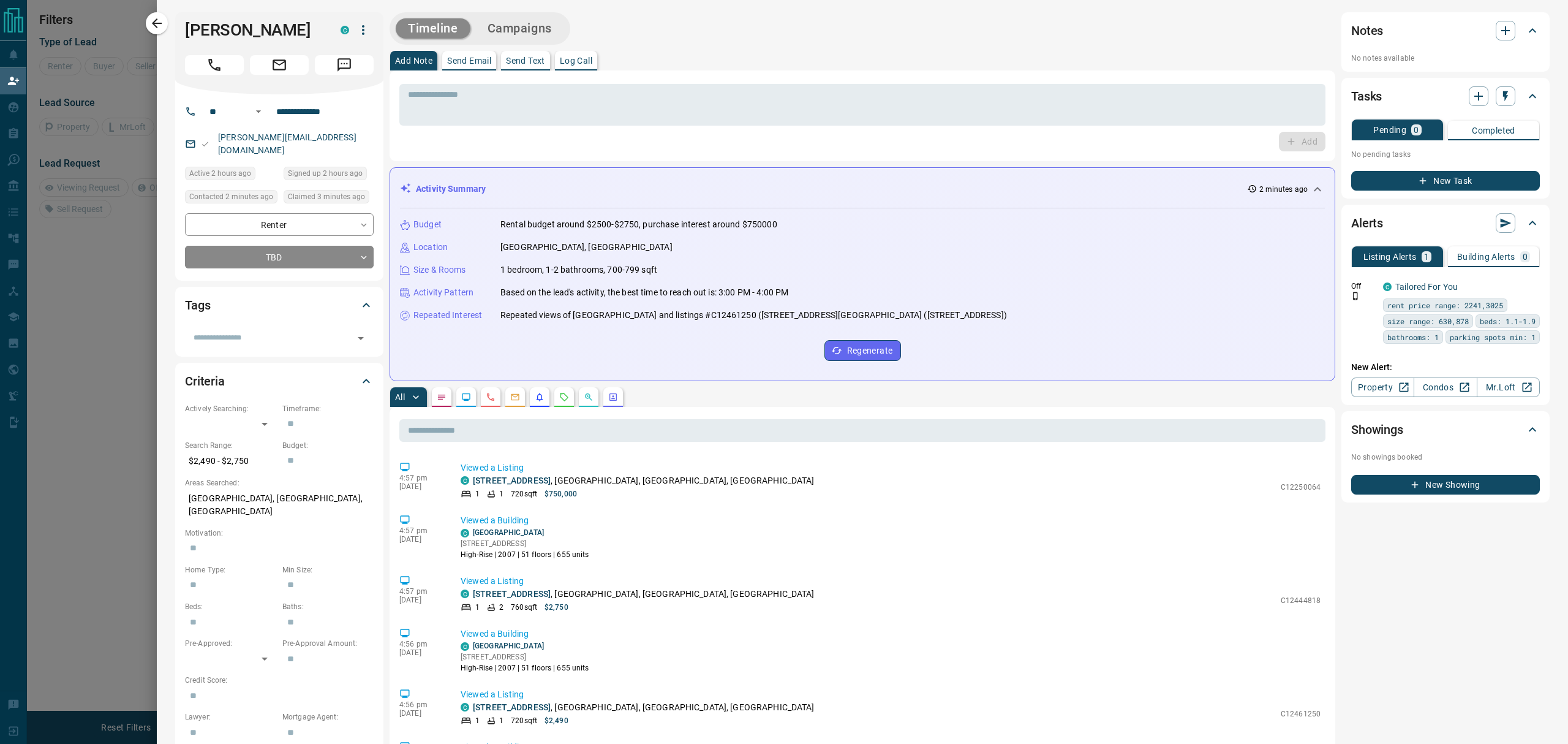
click at [566, 64] on p "Log Call" at bounding box center [576, 60] width 32 height 9
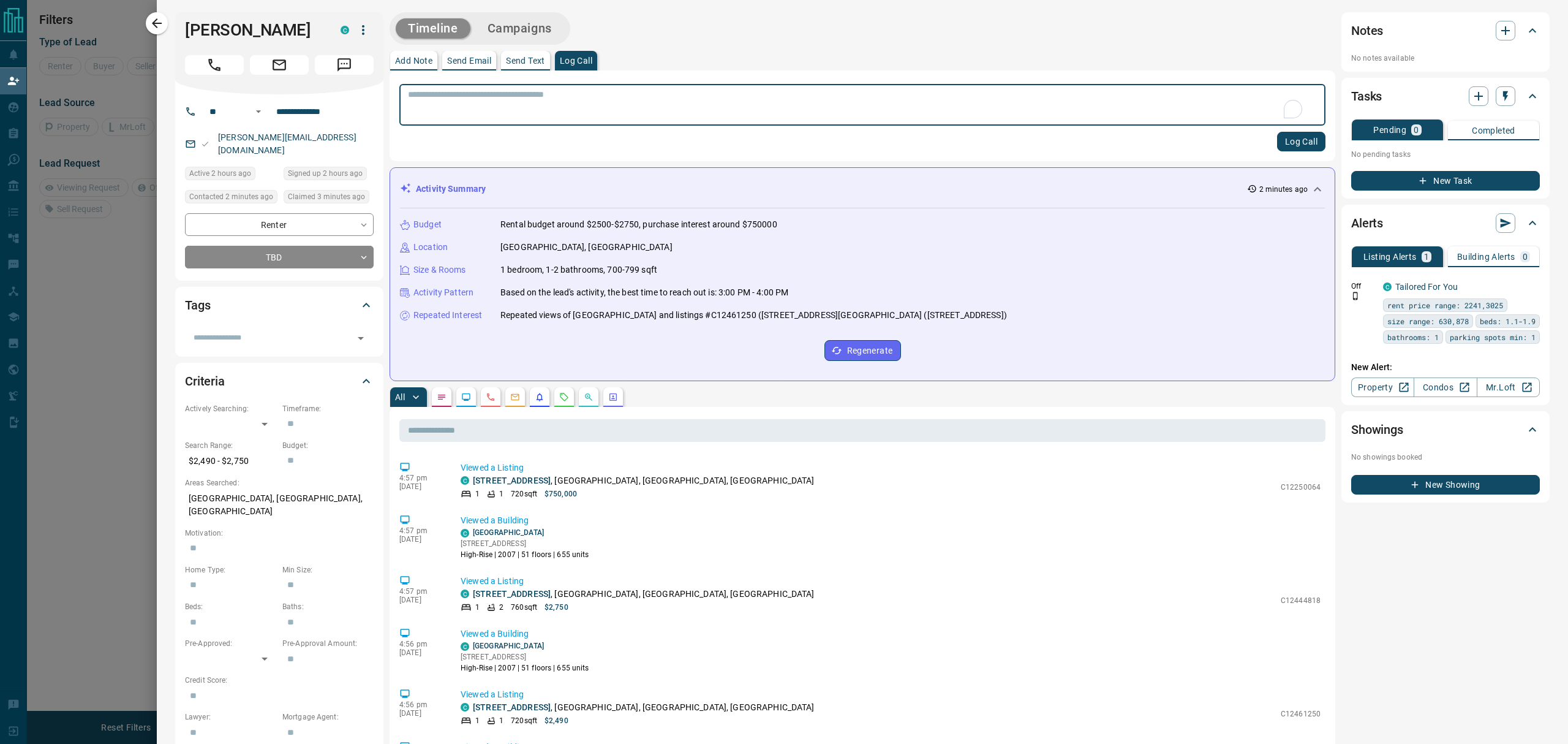
click at [1290, 145] on button "Log Call" at bounding box center [1300, 141] width 49 height 20
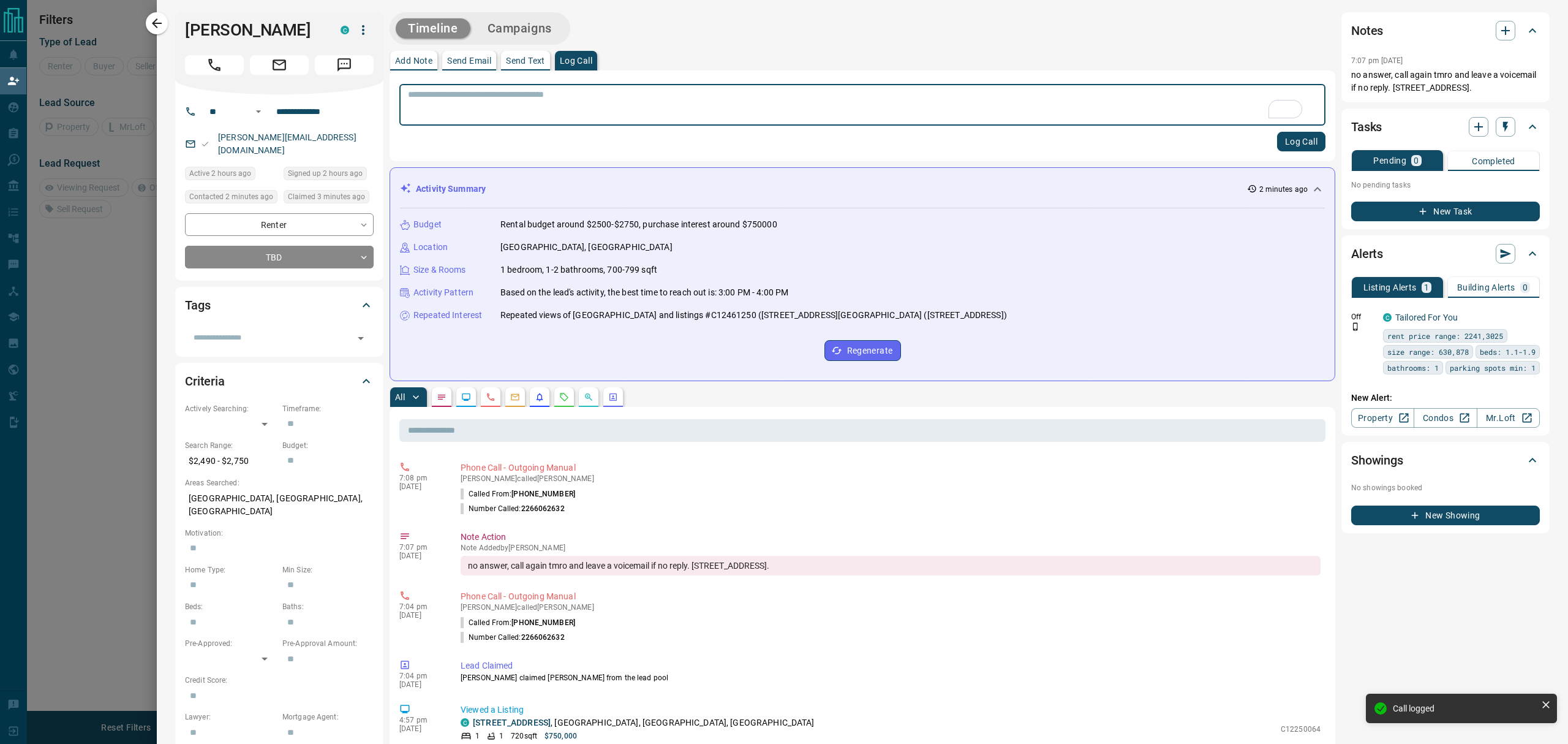
click at [123, 431] on div at bounding box center [784, 372] width 1568 height 744
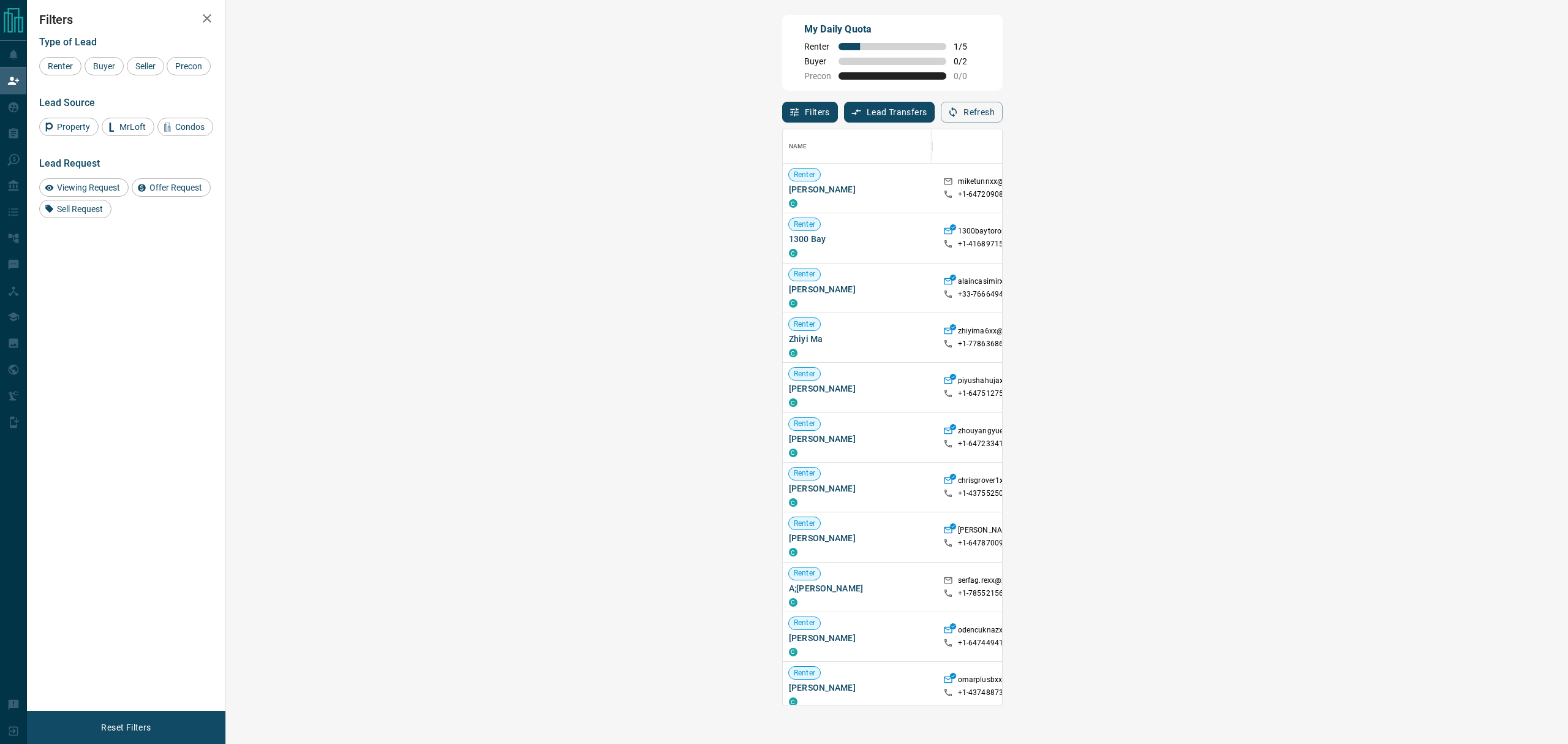
scroll to position [82, 0]
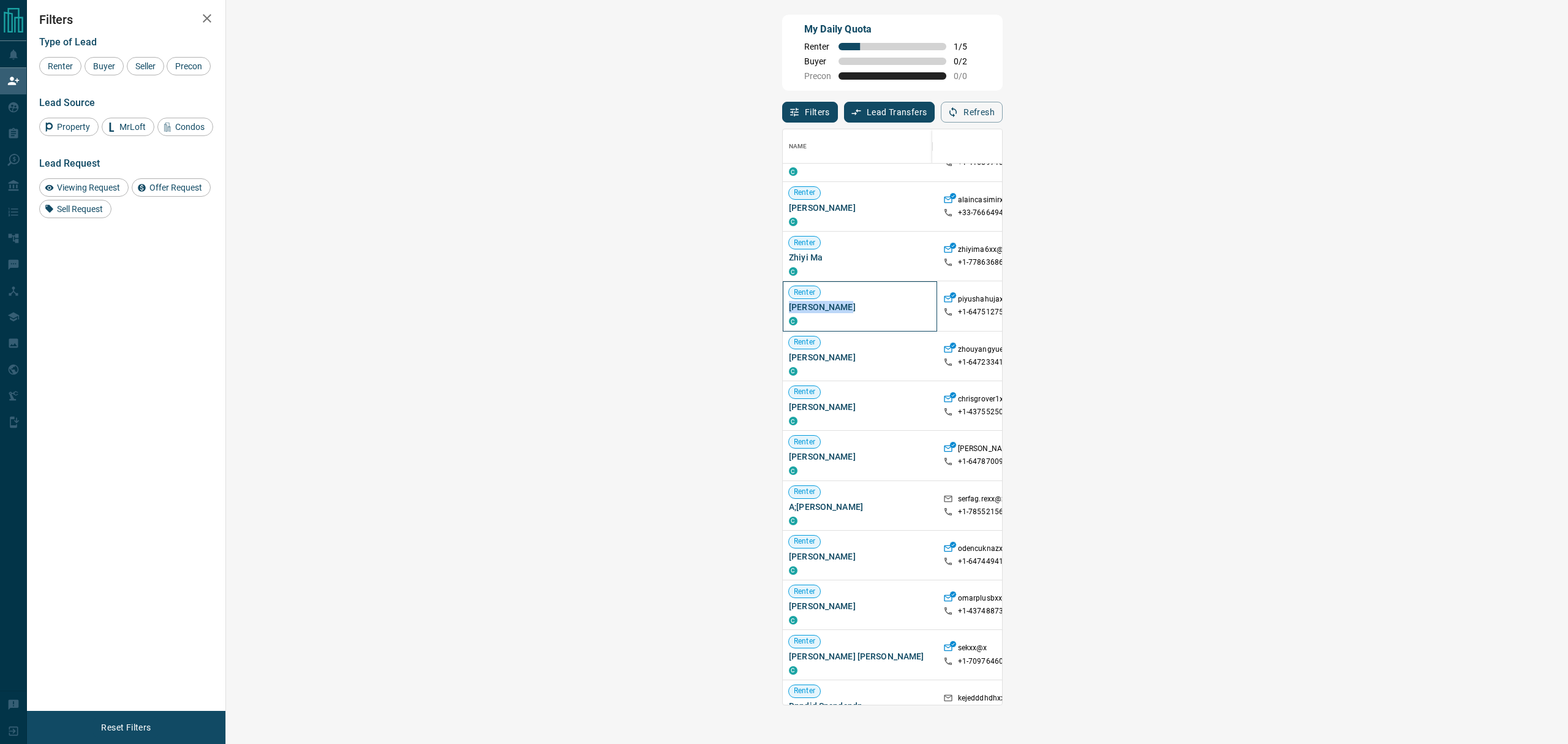
drag, startPoint x: 304, startPoint y: 312, endPoint x: 243, endPoint y: 310, distance: 61.0
click at [789, 310] on span "[PERSON_NAME]" at bounding box center [860, 307] width 142 height 12
copy span "[PERSON_NAME]"
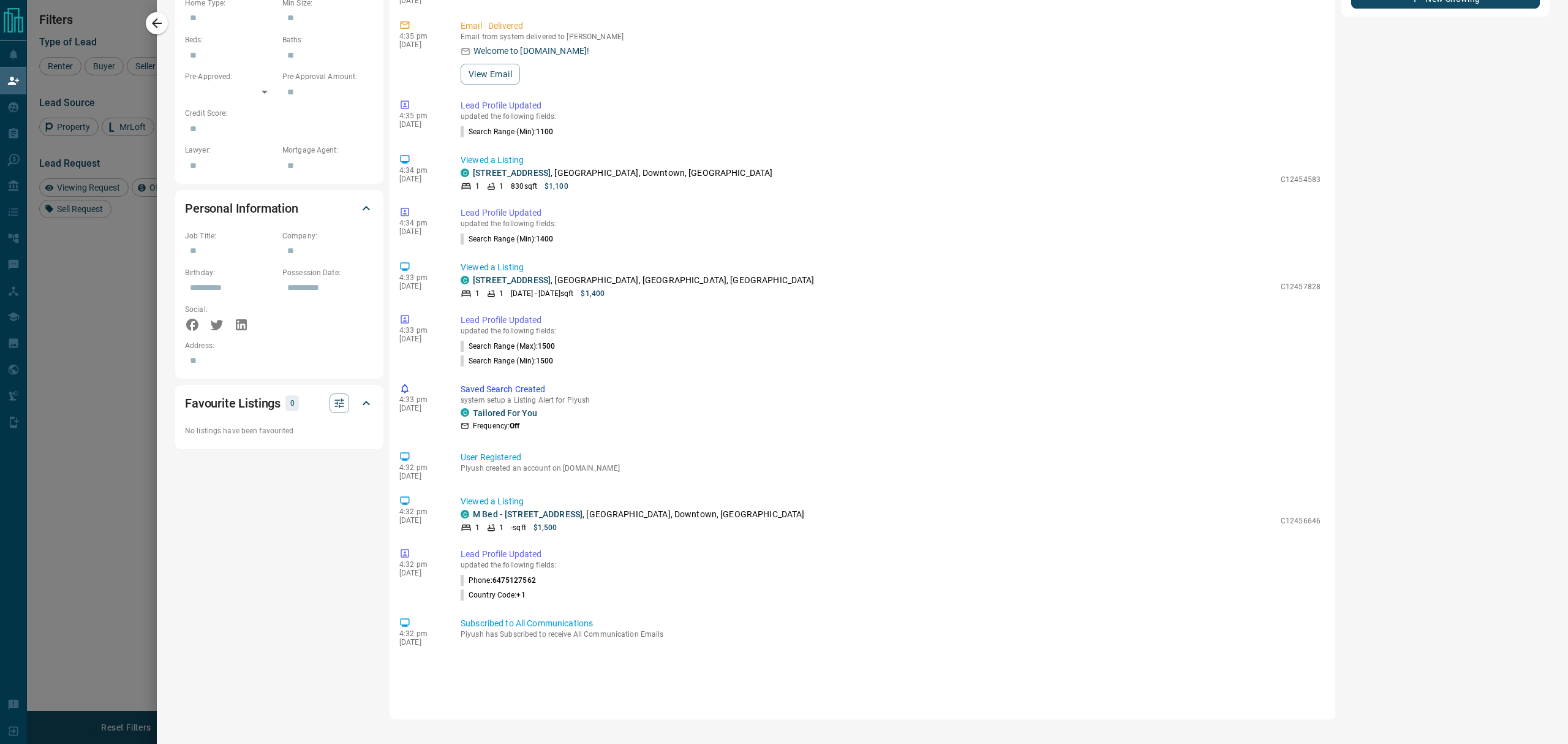
scroll to position [0, 0]
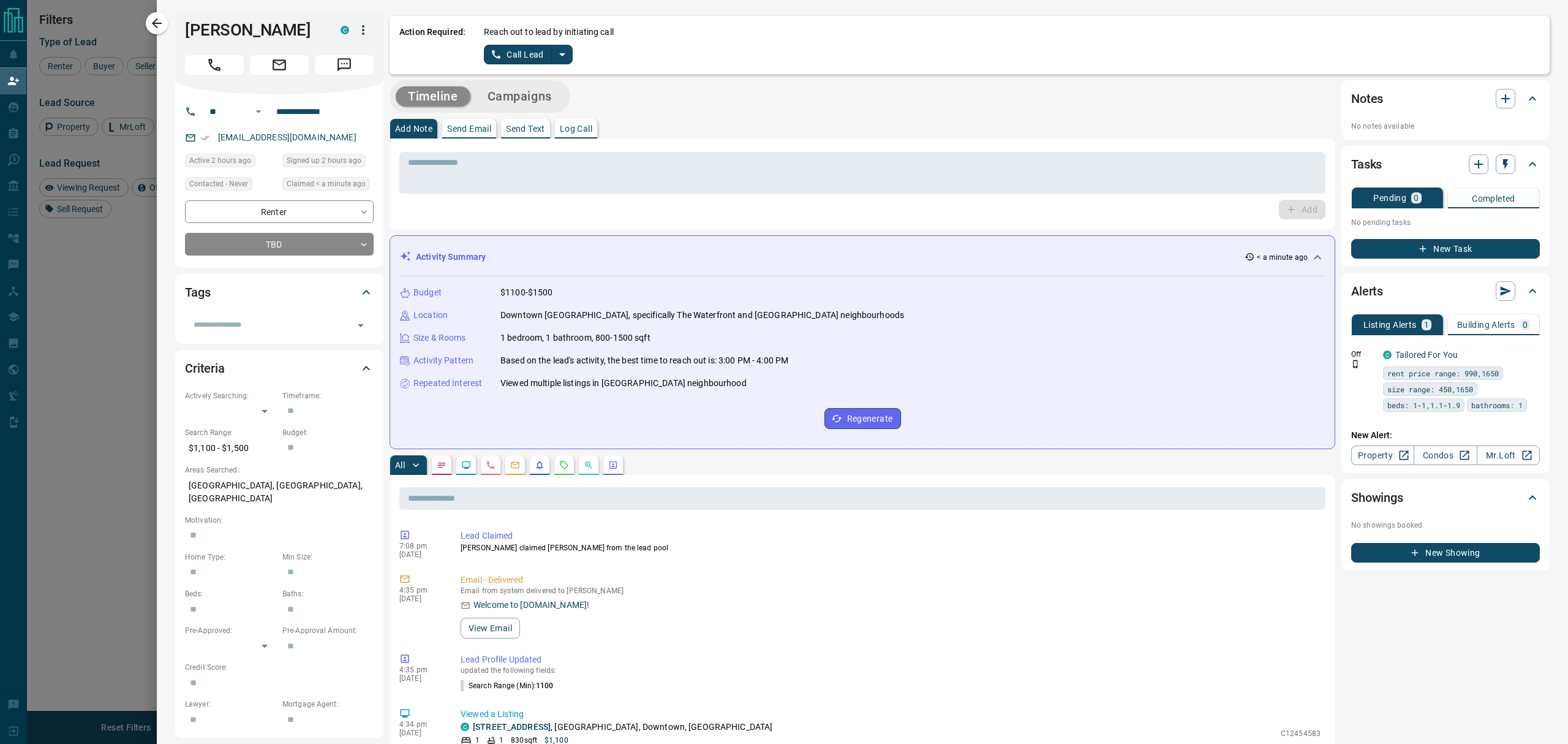
drag, startPoint x: 368, startPoint y: 35, endPoint x: 353, endPoint y: 23, distance: 19.2
click at [367, 34] on div at bounding box center [784, 372] width 1568 height 744
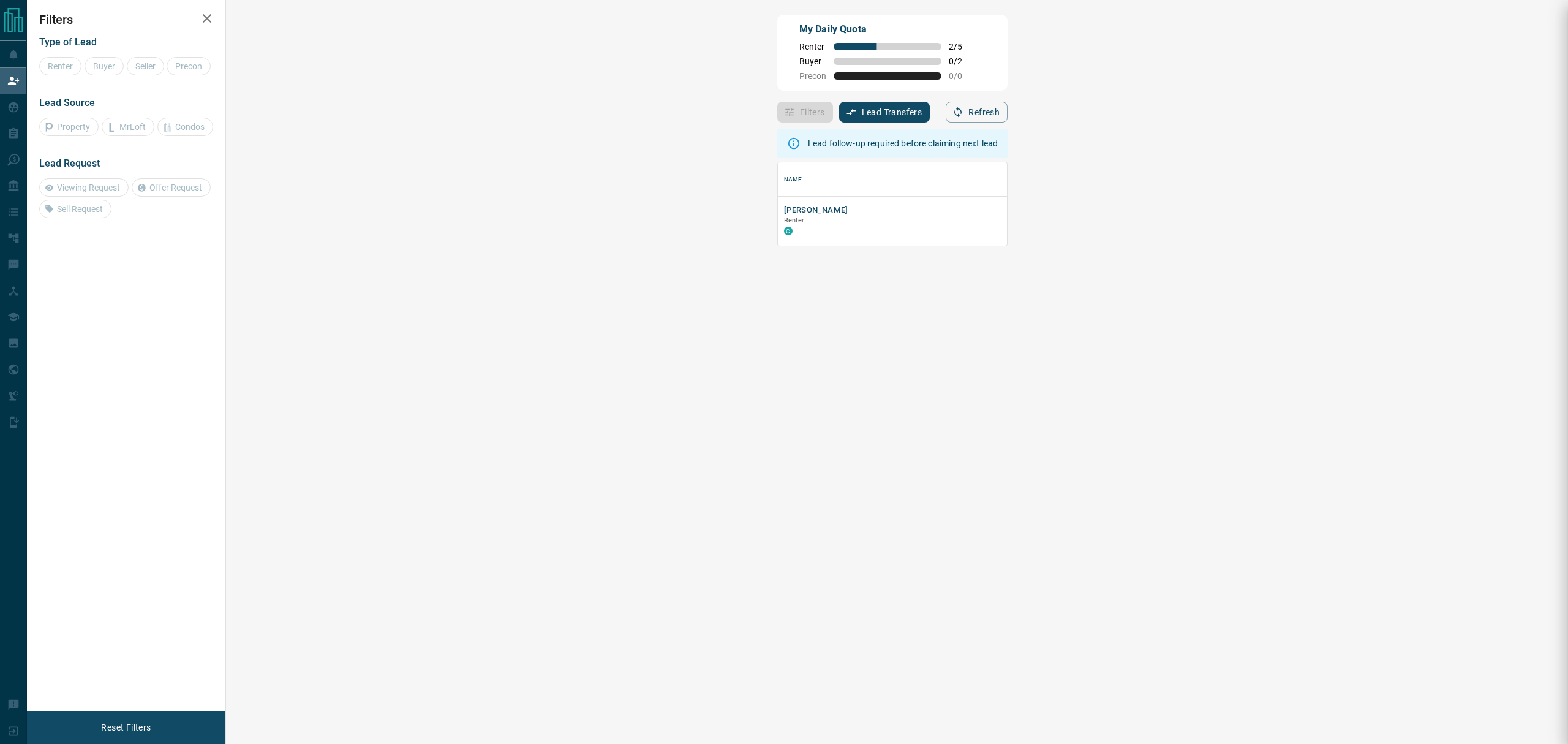
scroll to position [71, 1302]
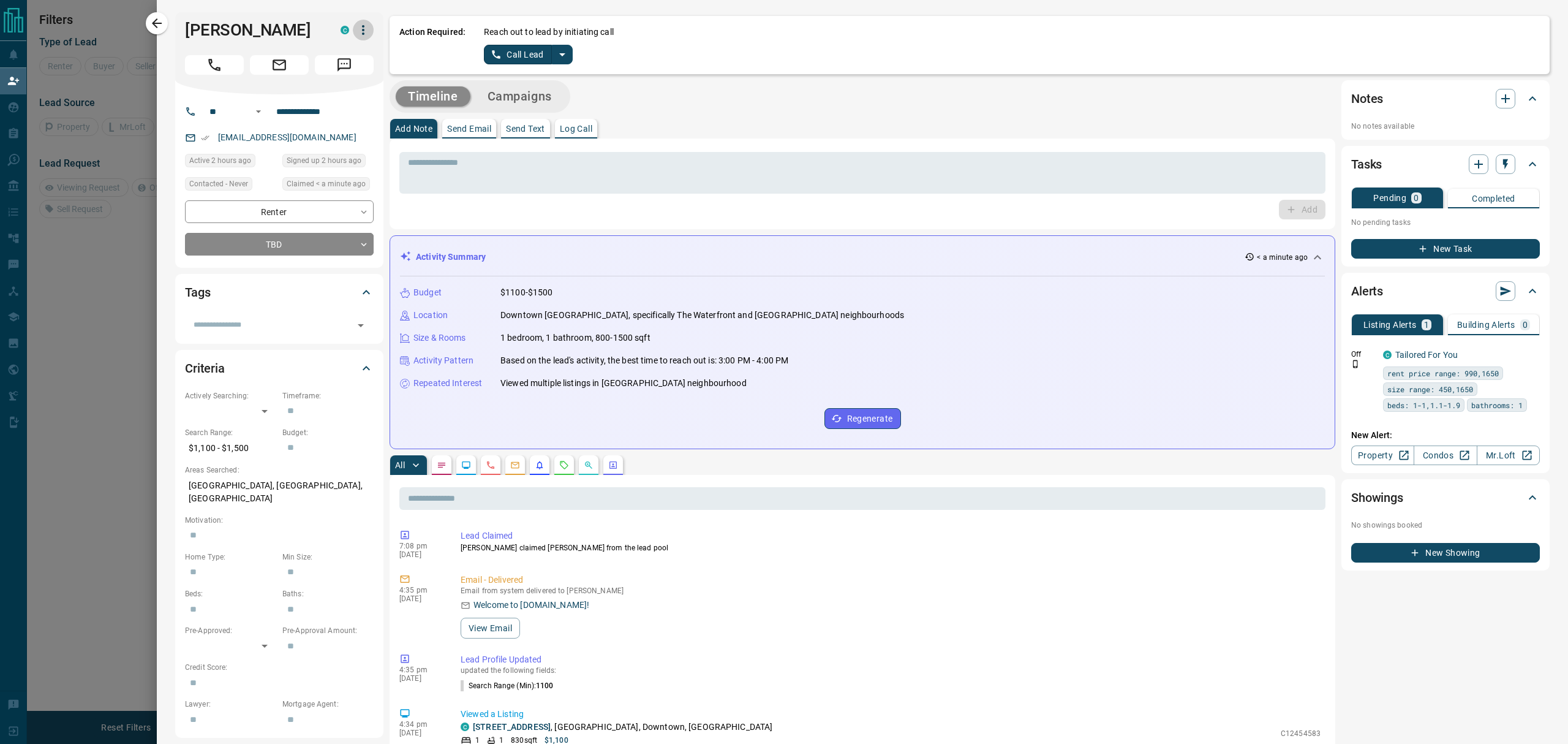
click at [368, 30] on icon "button" at bounding box center [363, 30] width 14 height 14
click at [346, 71] on li "Reallocate" at bounding box center [338, 72] width 72 height 18
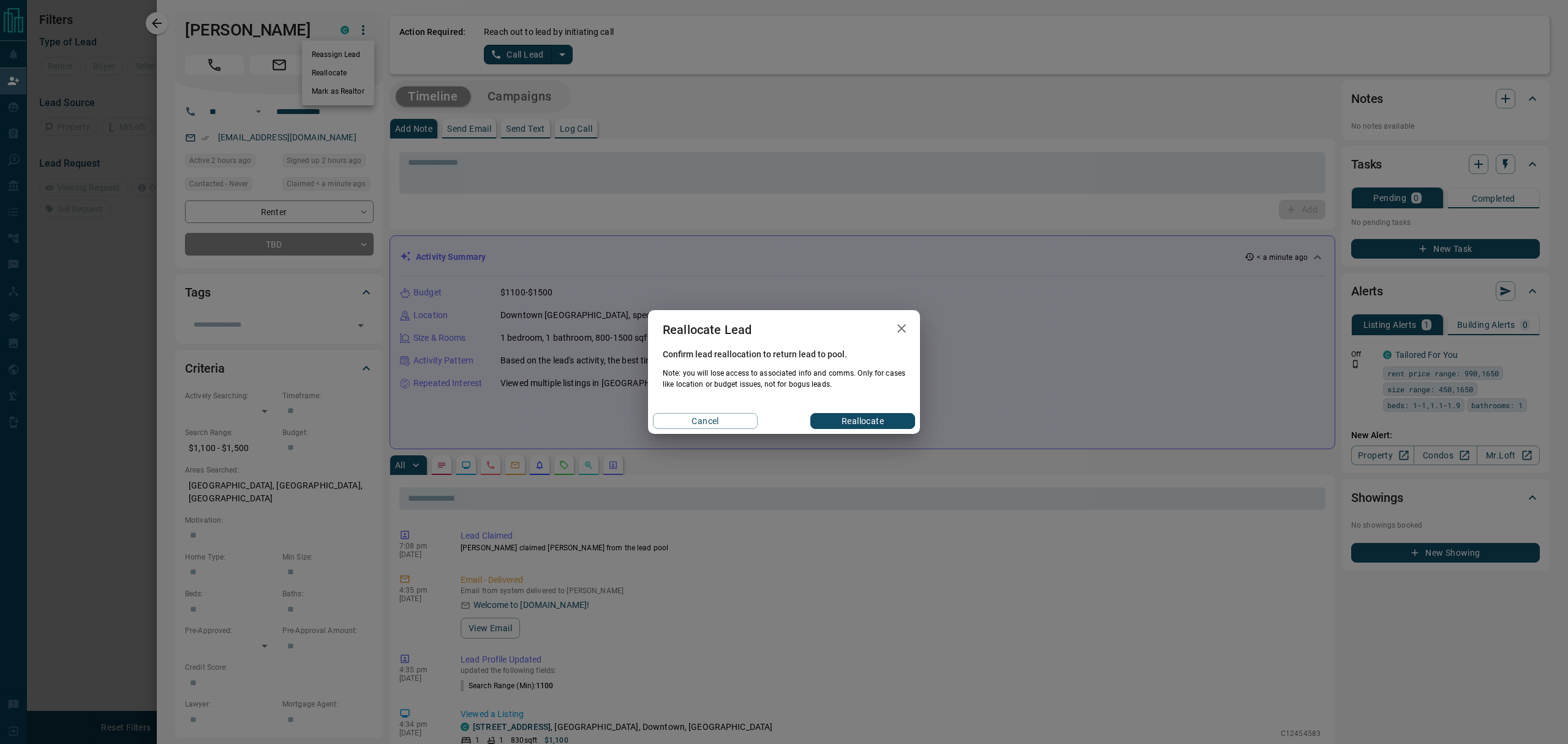
click at [882, 425] on button "Reallocate" at bounding box center [863, 421] width 105 height 16
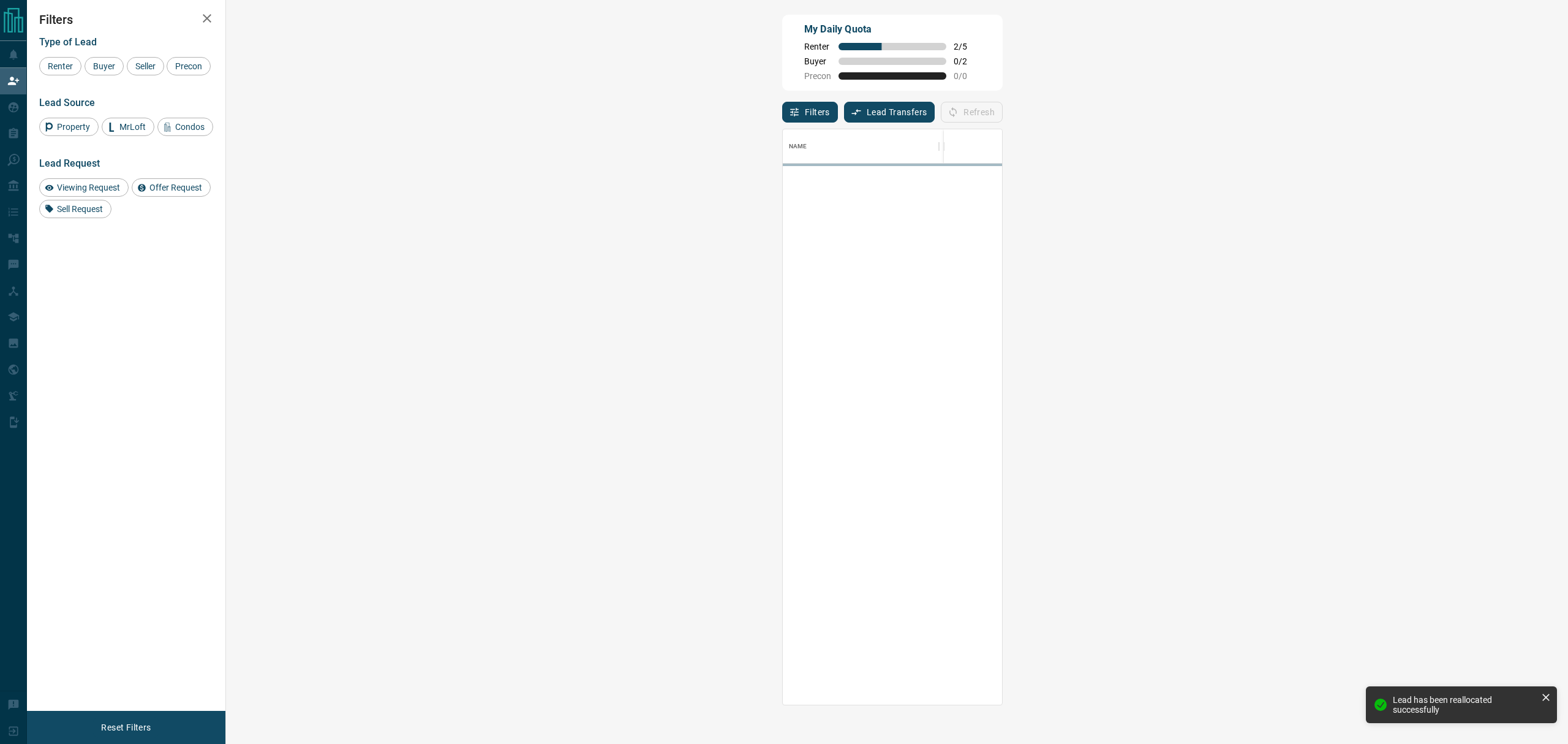
scroll to position [564, 1302]
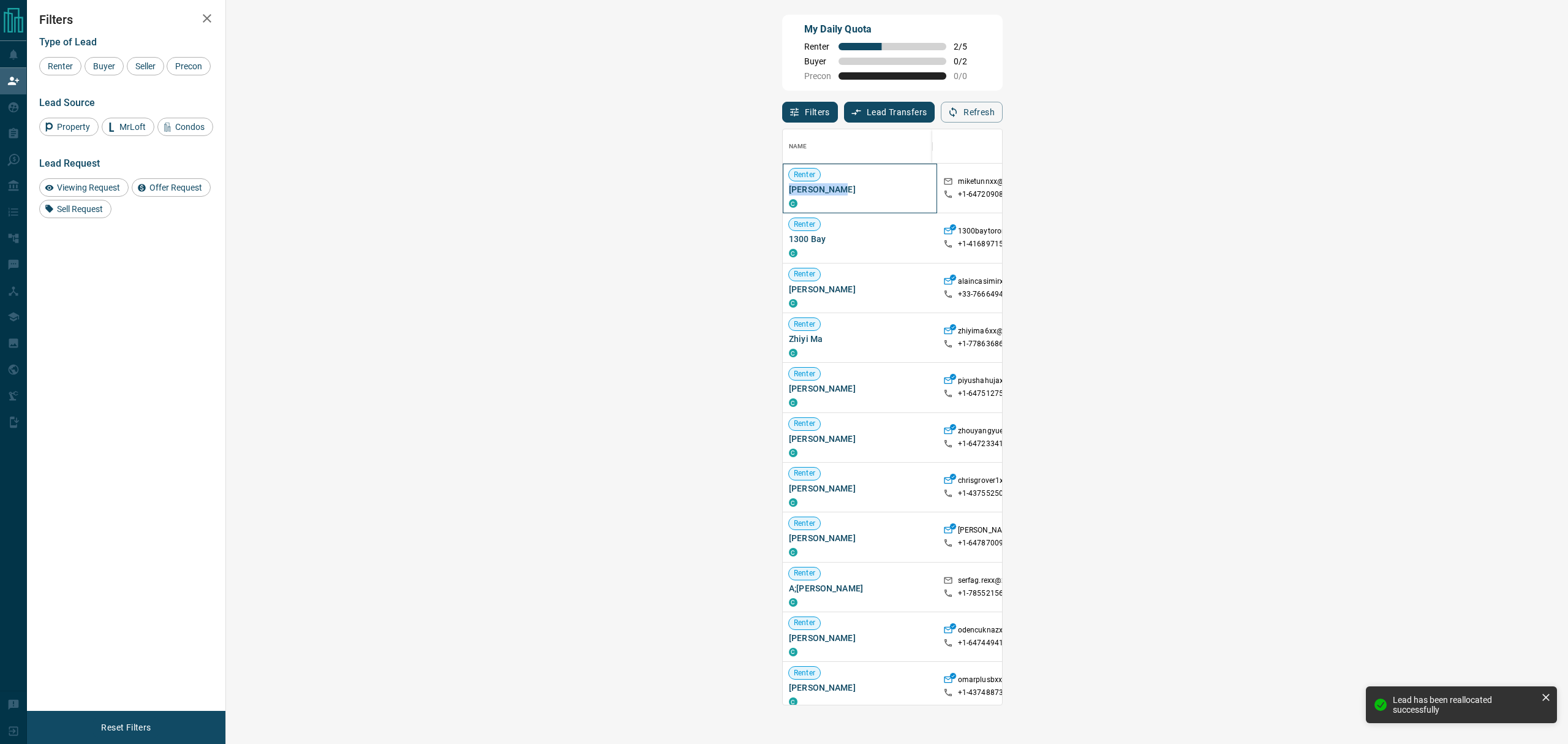
drag, startPoint x: 300, startPoint y: 191, endPoint x: 234, endPoint y: 196, distance: 66.2
click at [783, 196] on div "Renter [PERSON_NAME] C" at bounding box center [860, 189] width 154 height 50
copy span "[PERSON_NAME]"
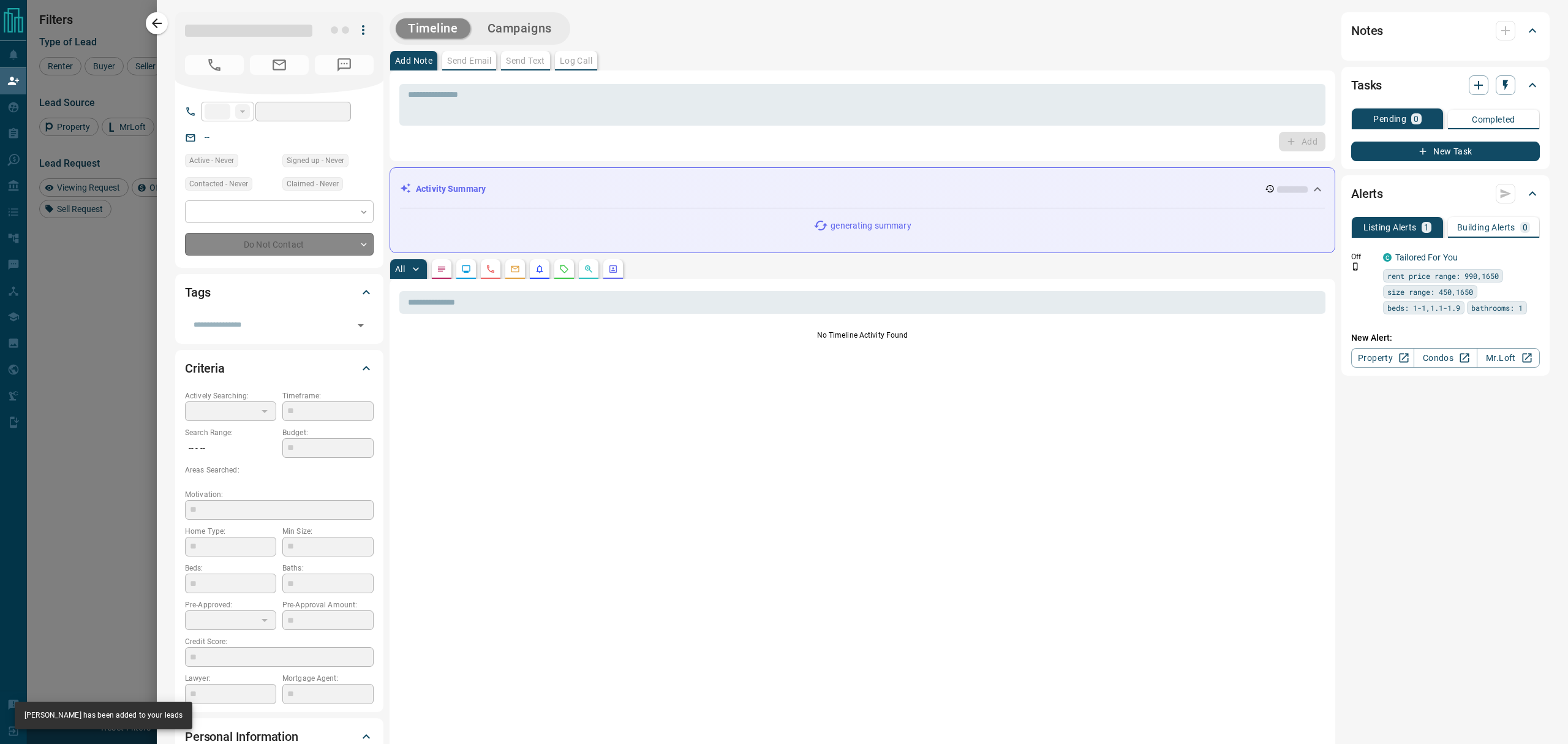
type input "**"
type input "**********"
type input "**"
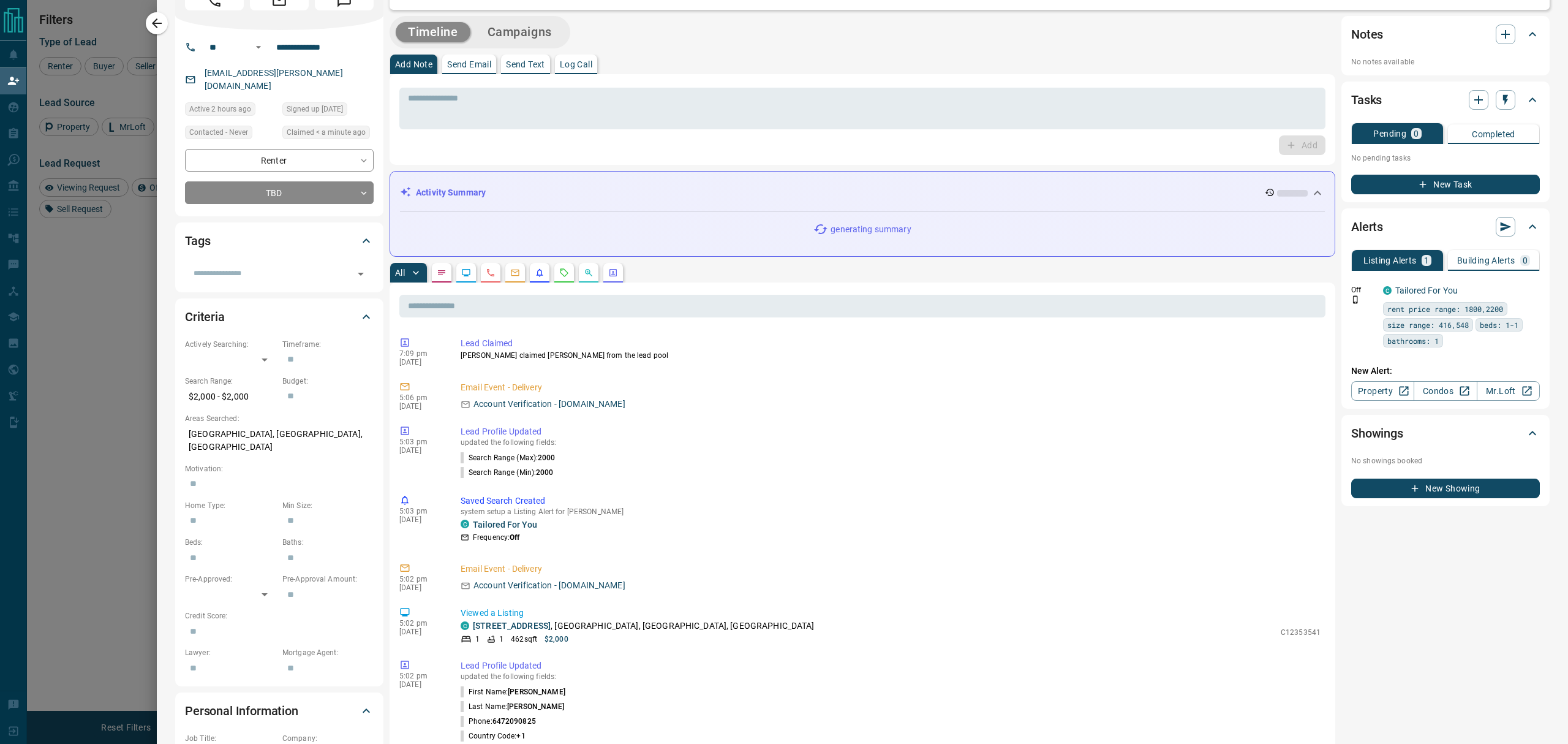
scroll to position [0, 0]
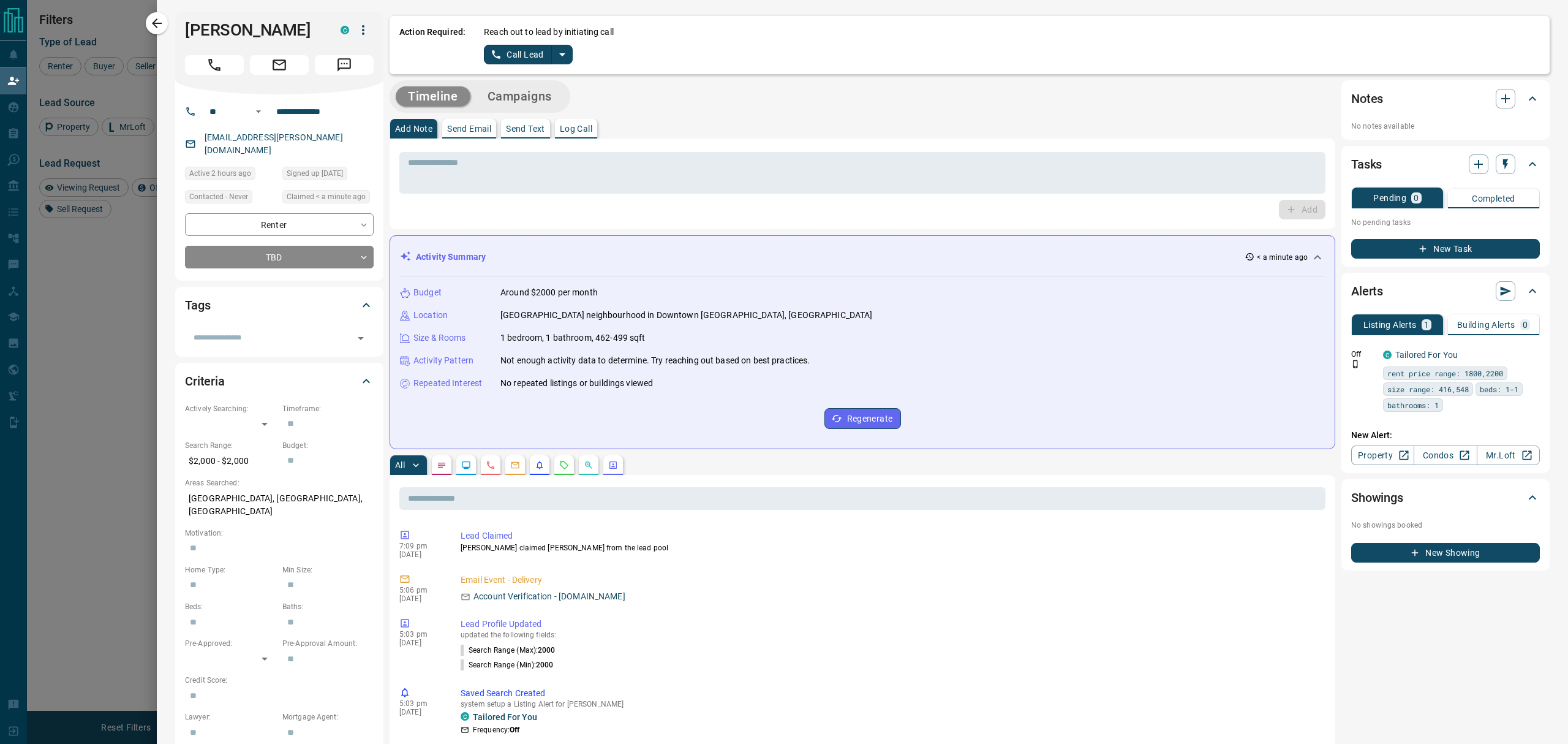
click at [555, 50] on icon "split button" at bounding box center [562, 54] width 14 height 14
click at [515, 97] on li "Log Manual Call" at bounding box center [527, 96] width 74 height 18
click at [484, 57] on button "Log Manual Call" at bounding box center [524, 54] width 81 height 20
click at [484, 57] on button "Yes" at bounding box center [496, 54] width 25 height 19
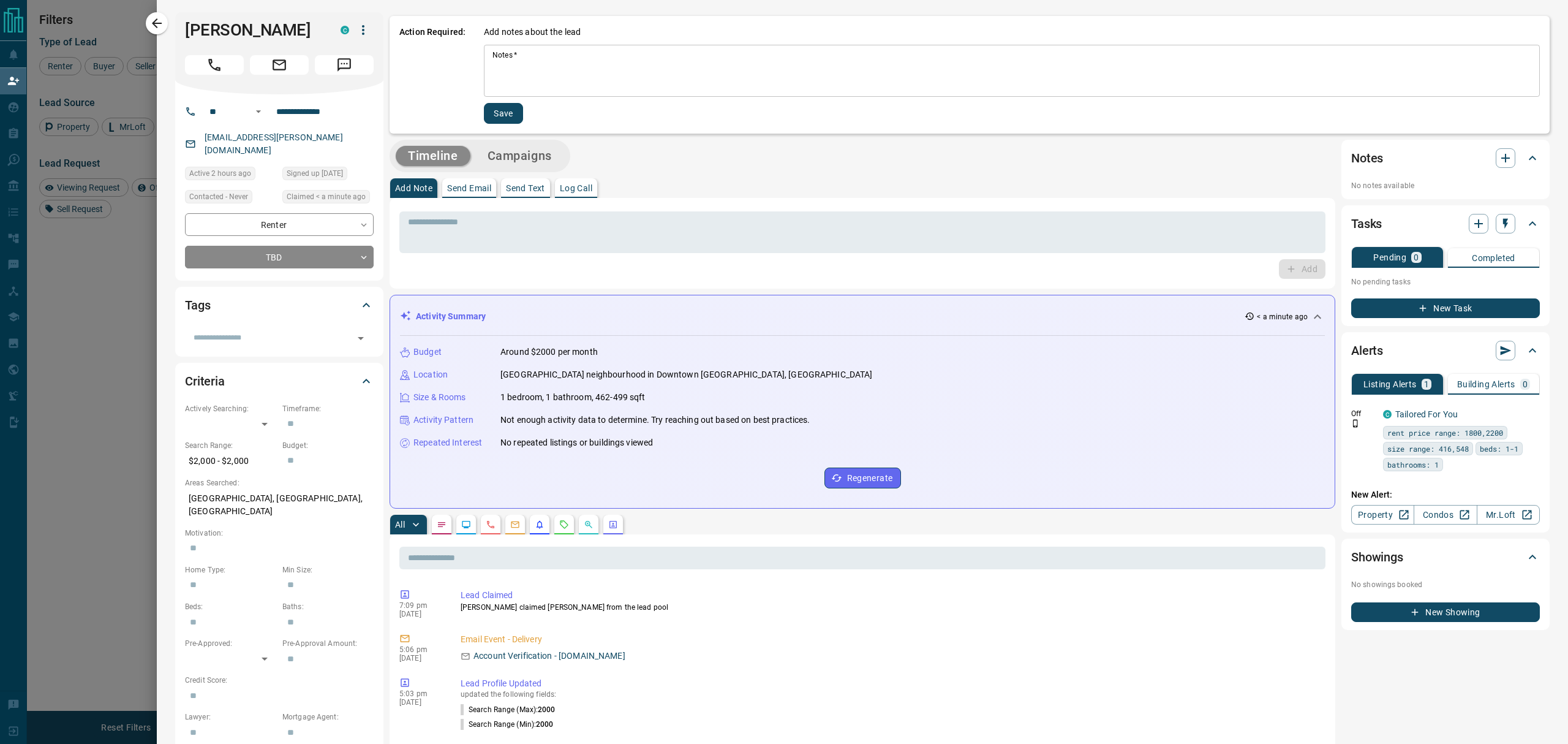
click at [503, 70] on textarea "Notes   *" at bounding box center [1011, 71] width 1039 height 42
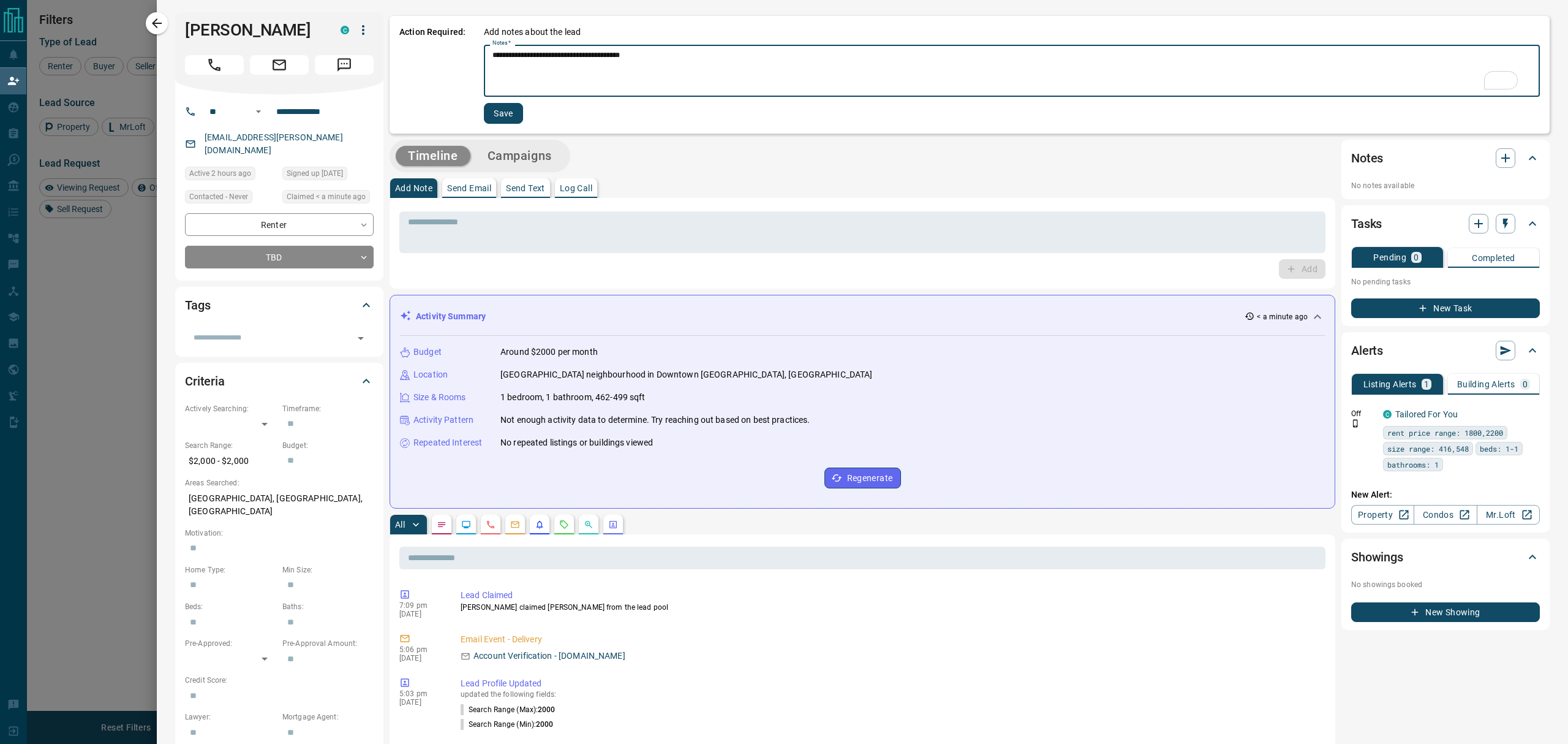
click at [593, 81] on textarea "**********" at bounding box center [1005, 71] width 1027 height 42
click at [689, 51] on textarea "**********" at bounding box center [1005, 71] width 1027 height 42
type textarea "**********"
click at [507, 113] on button "Save" at bounding box center [503, 113] width 39 height 21
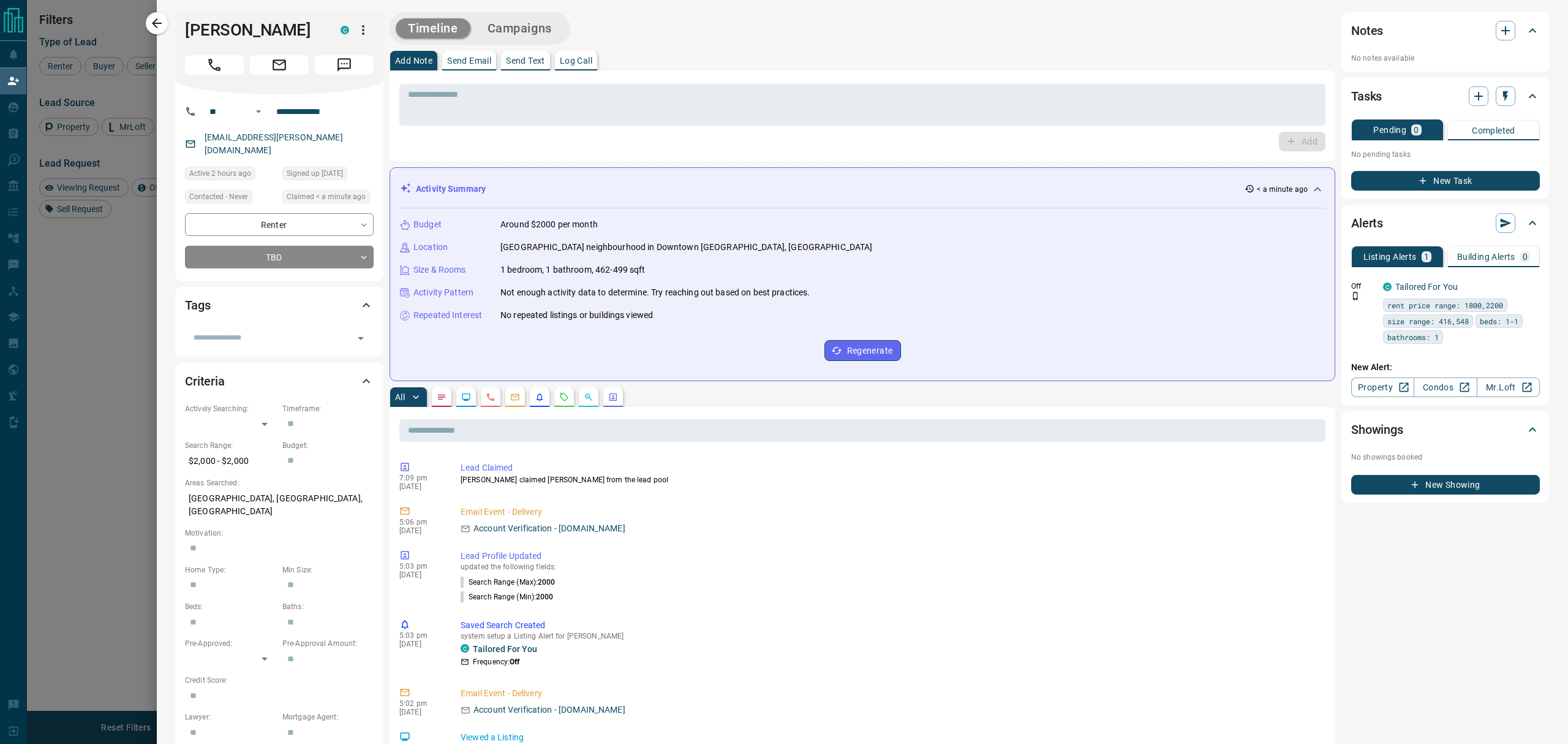
click at [119, 356] on div at bounding box center [784, 372] width 1568 height 744
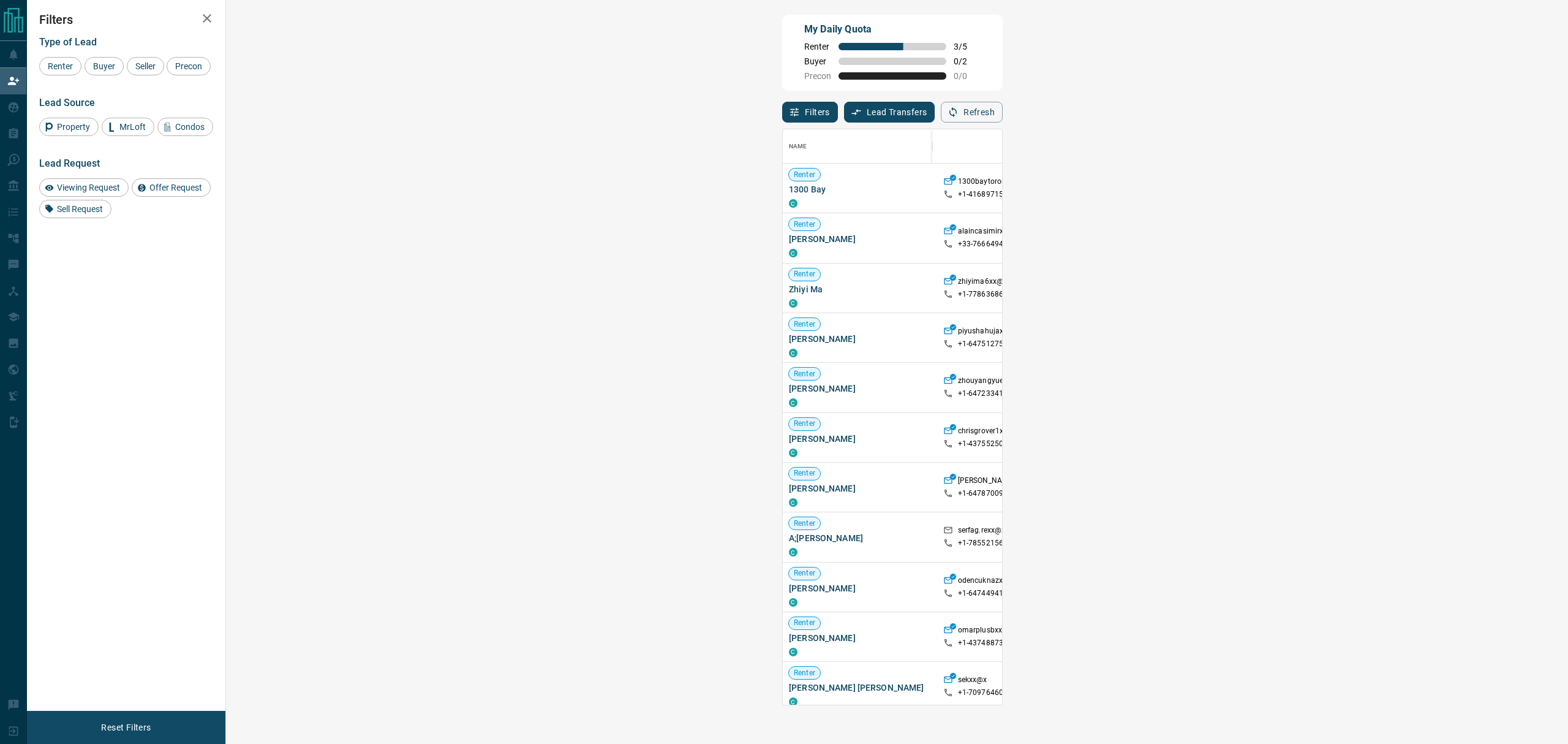
scroll to position [82, 0]
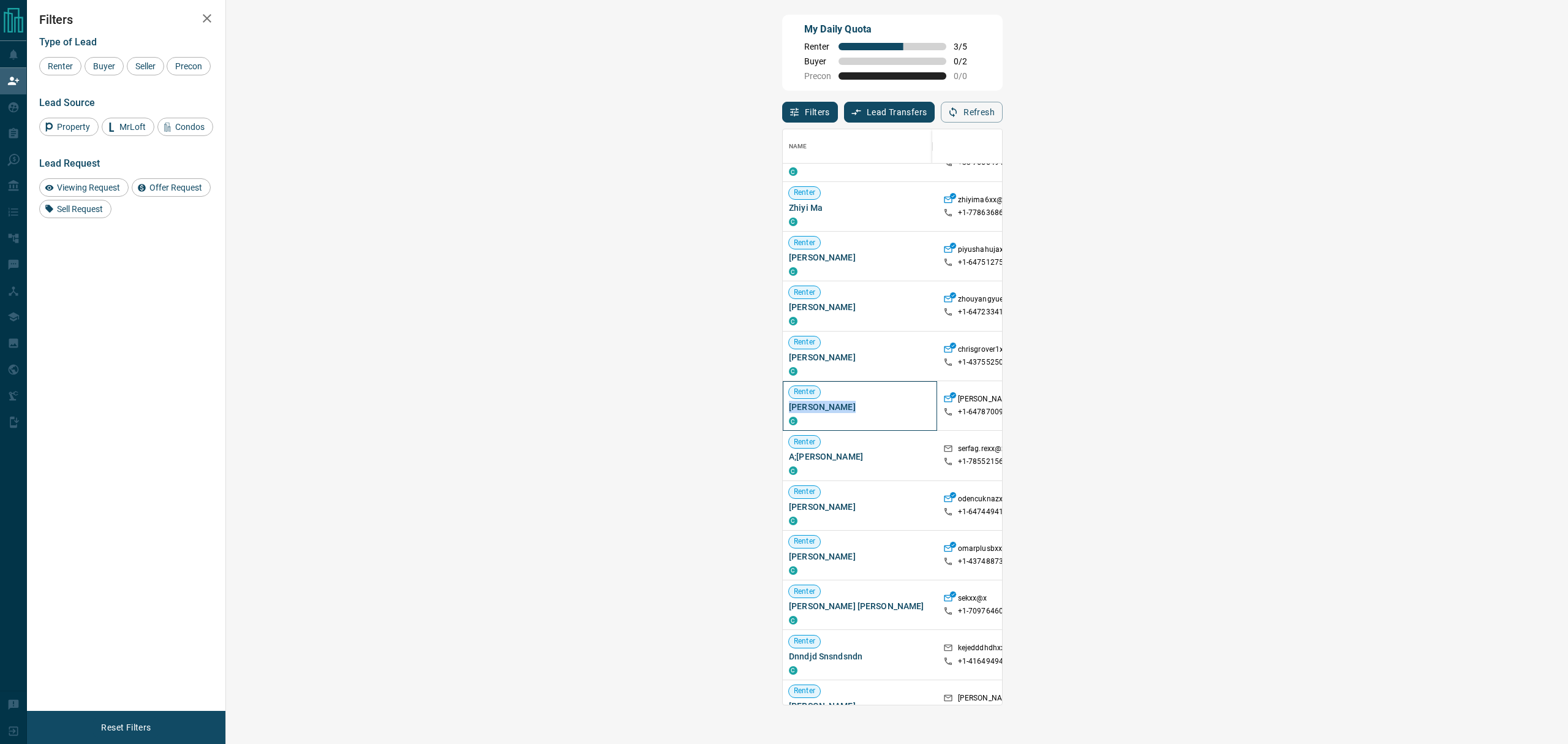
drag, startPoint x: 341, startPoint y: 416, endPoint x: 241, endPoint y: 413, distance: 100.0
click at [789, 413] on div "[PERSON_NAME]" at bounding box center [860, 405] width 142 height 39
copy span "[PERSON_NAME]"
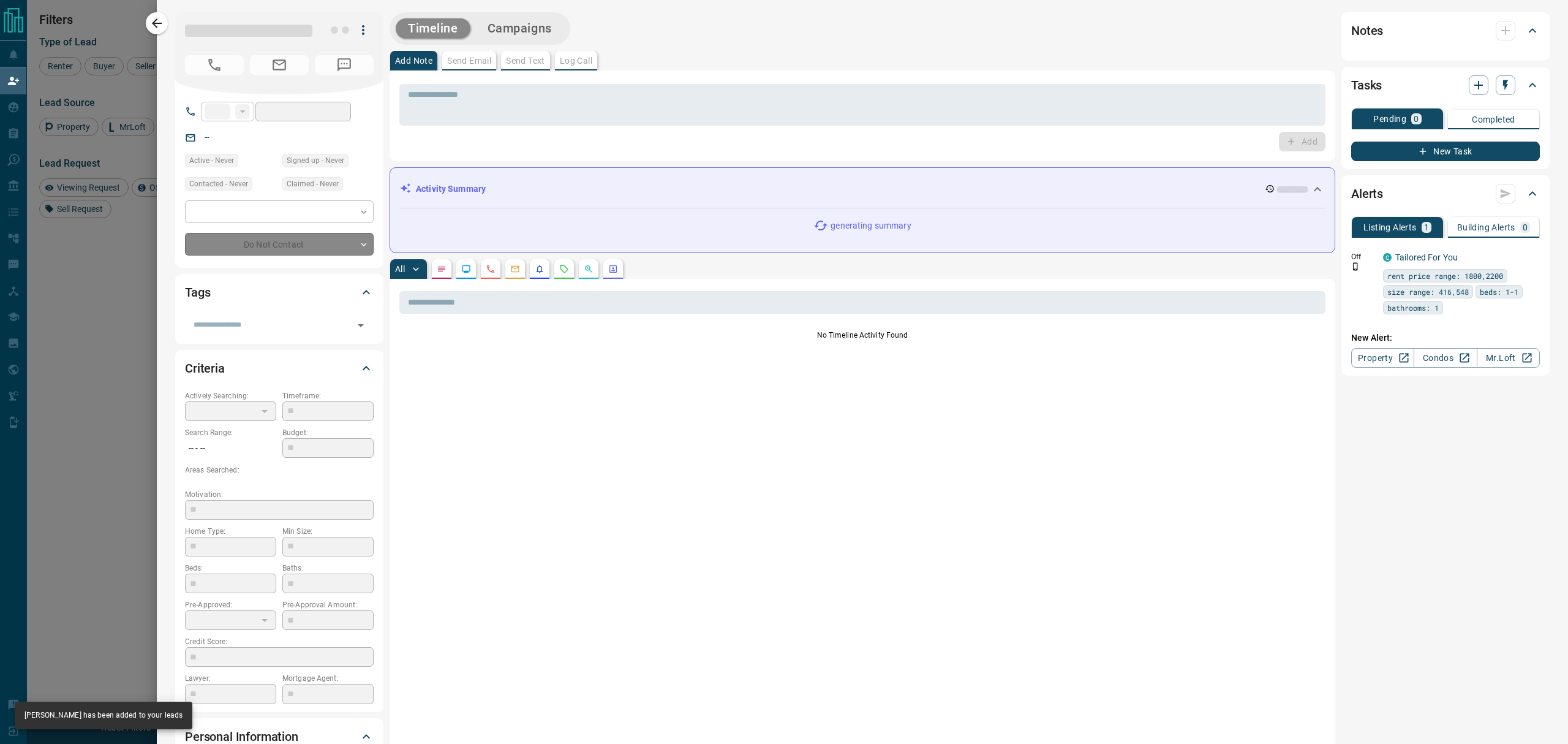
type input "**"
type input "**********"
type input "**"
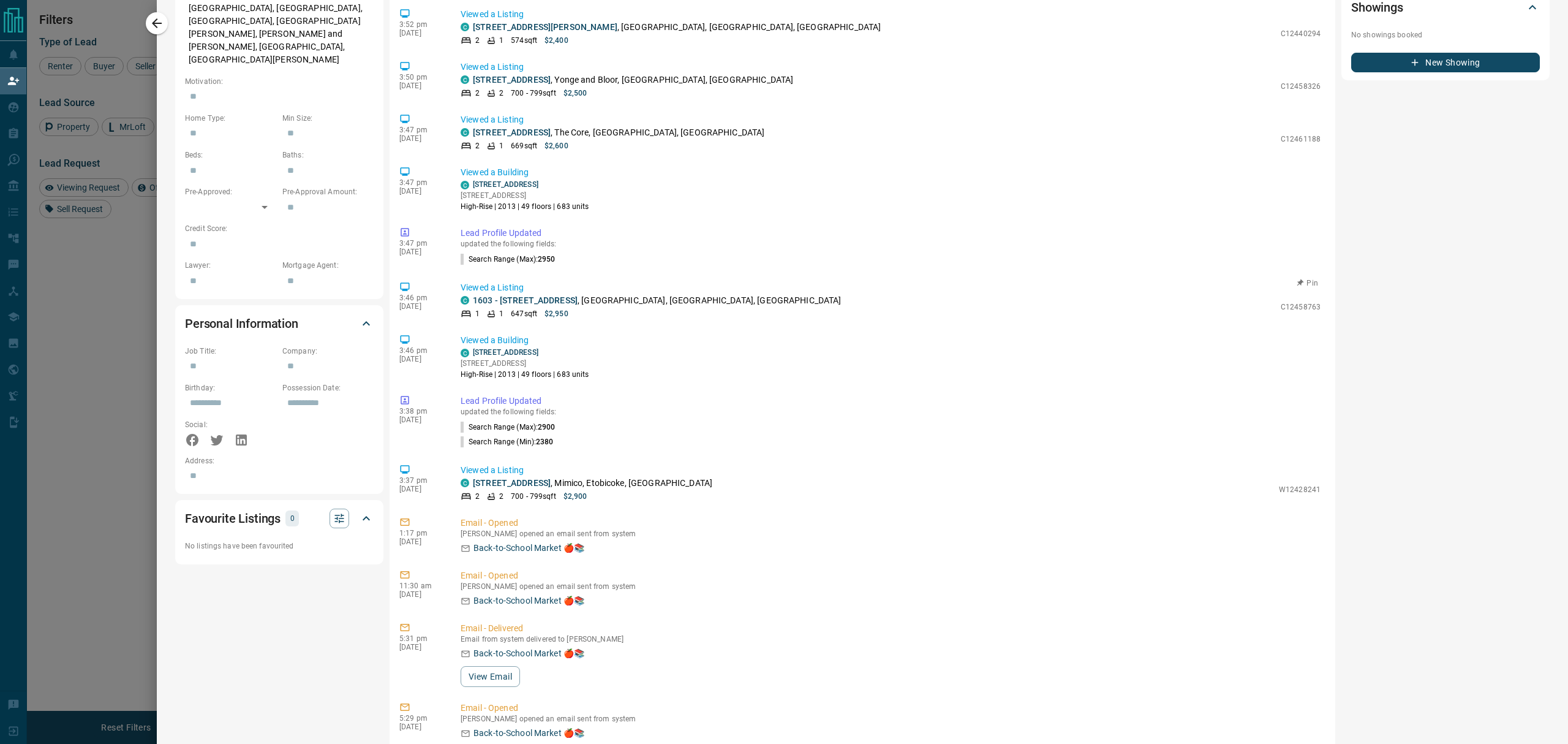
scroll to position [672, 0]
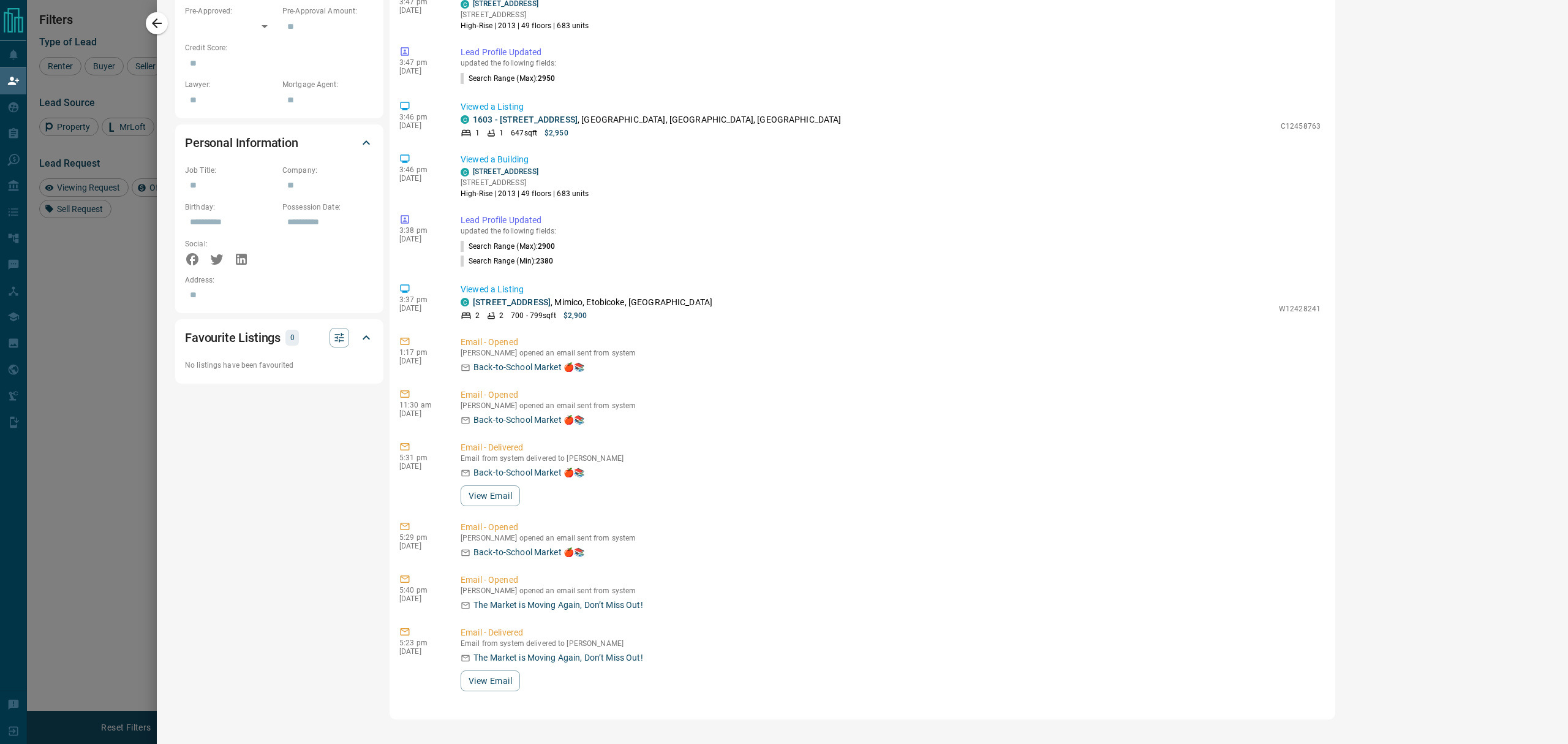
click at [59, 450] on div at bounding box center [784, 372] width 1568 height 744
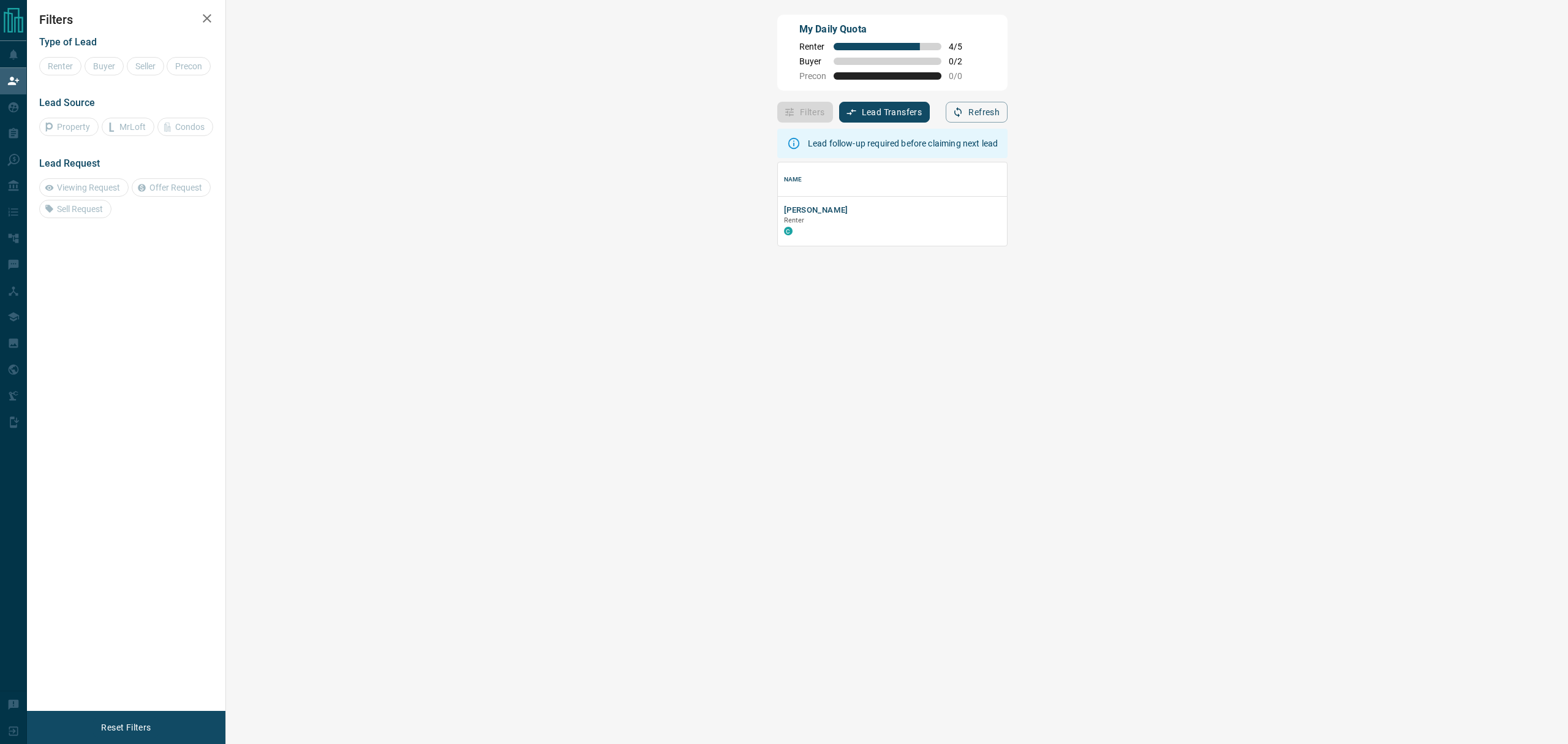
scroll to position [71, 1302]
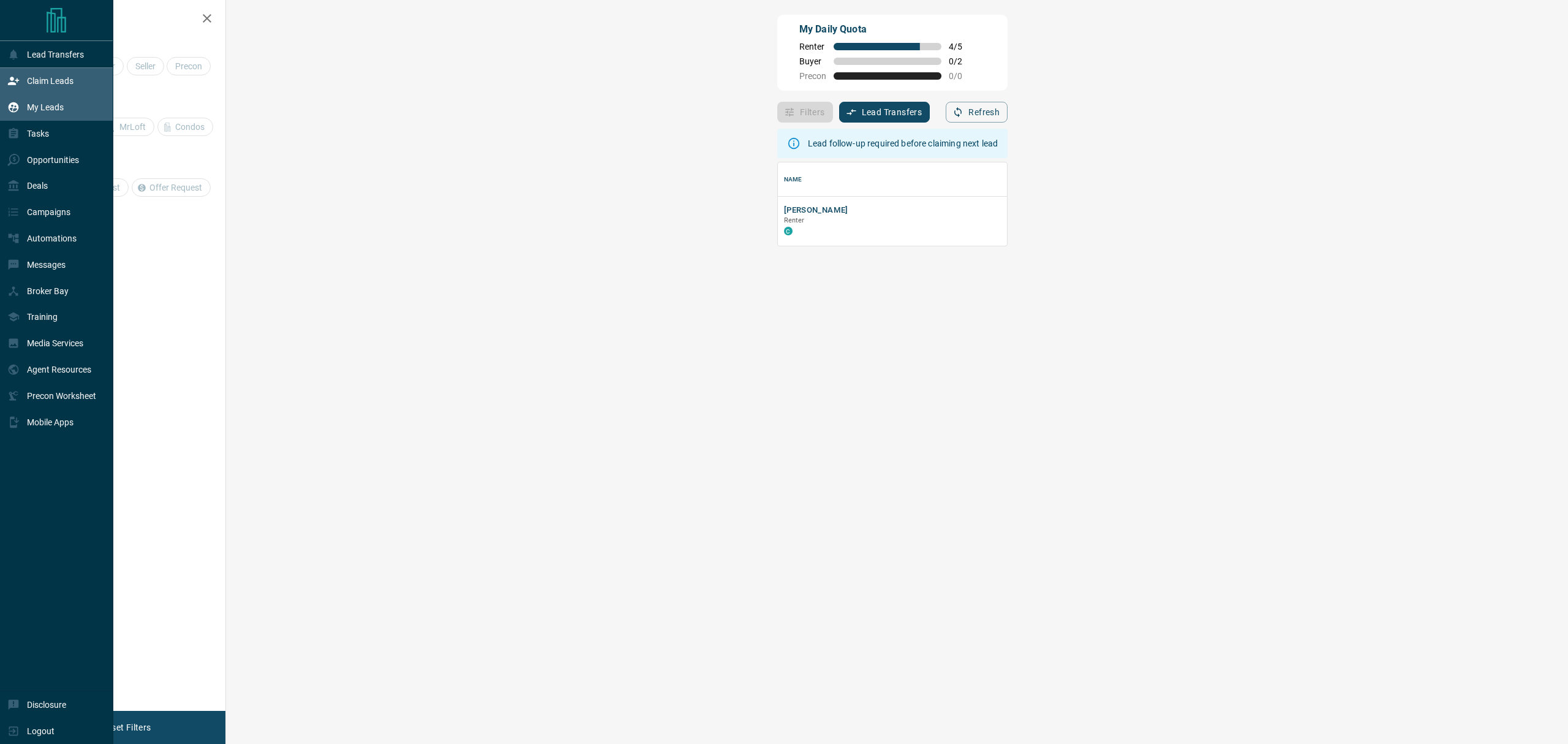
click at [10, 111] on icon at bounding box center [13, 107] width 10 height 10
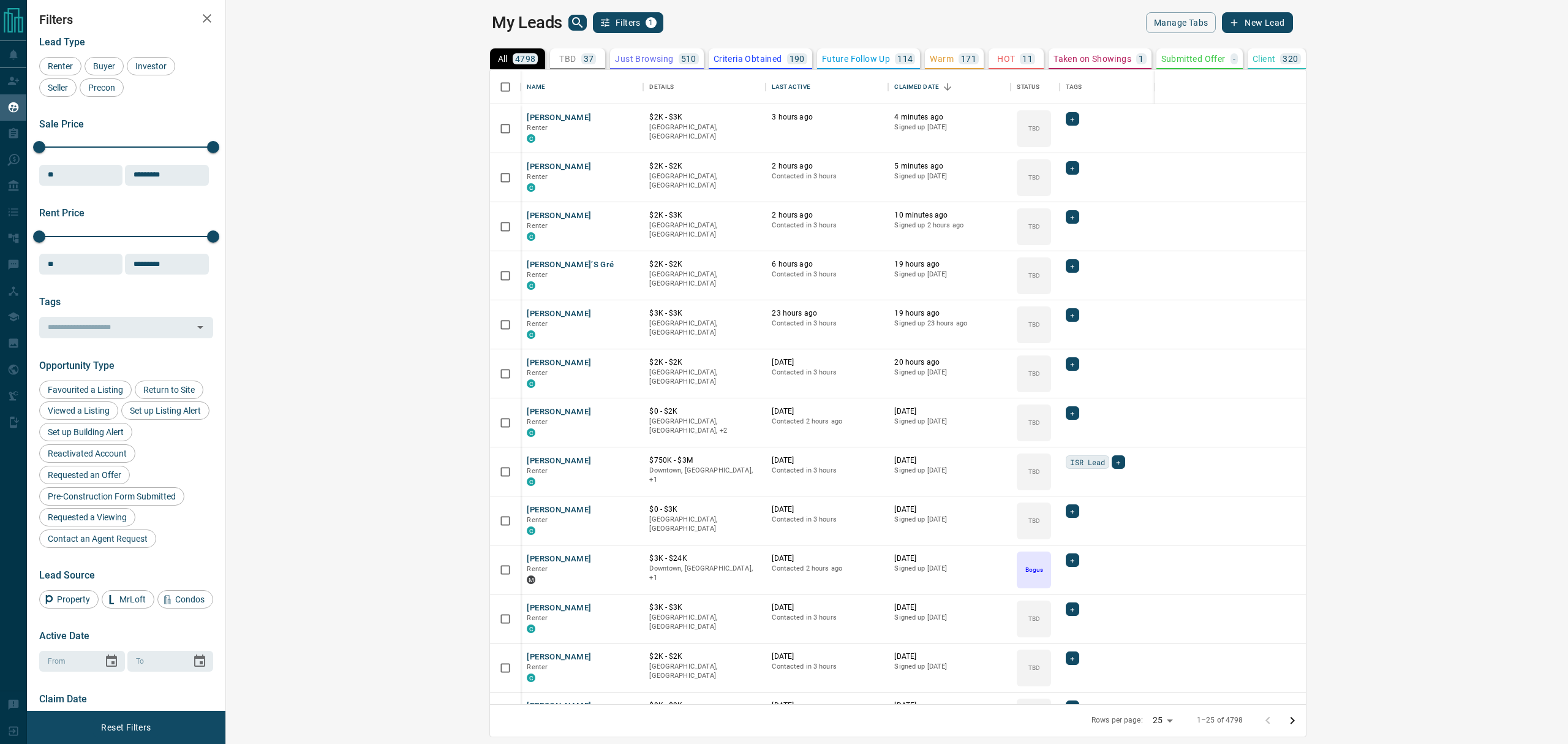
scroll to position [621, 1323]
